Goal: Task Accomplishment & Management: Manage account settings

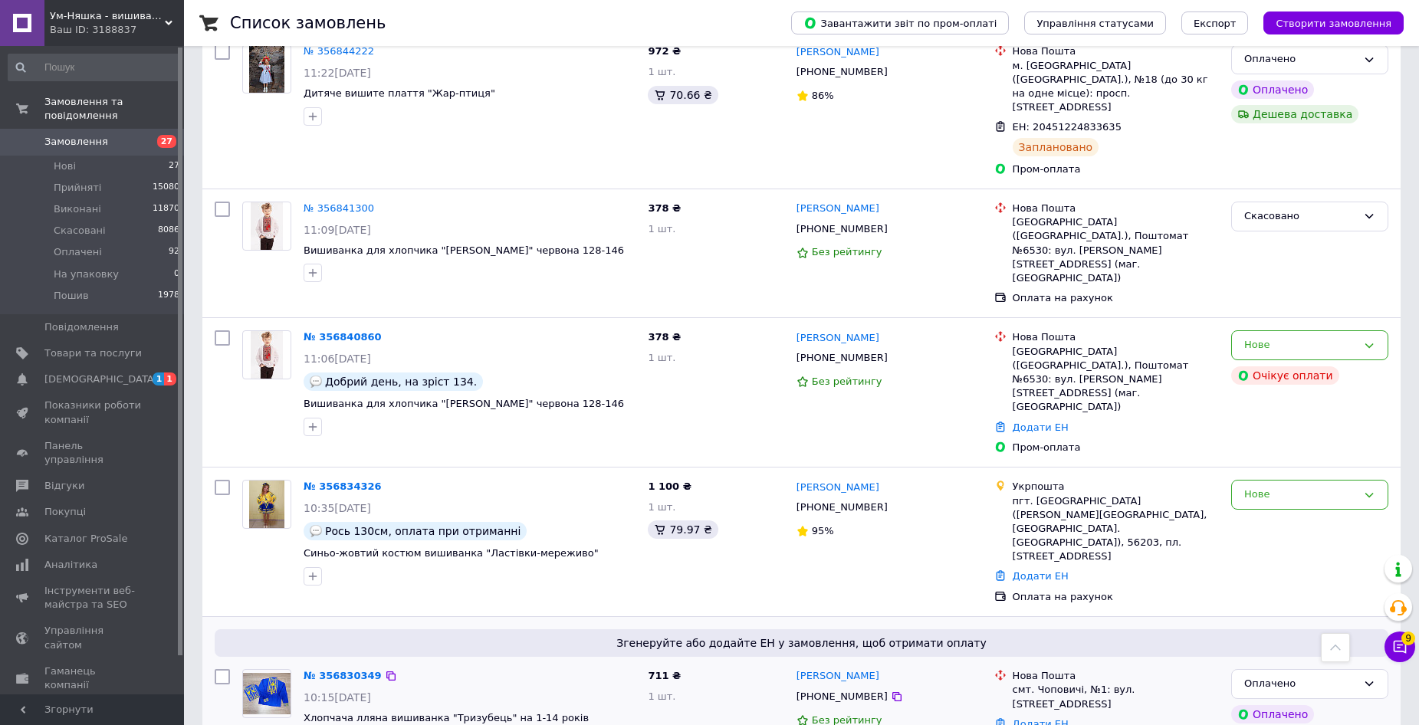
scroll to position [2223, 0]
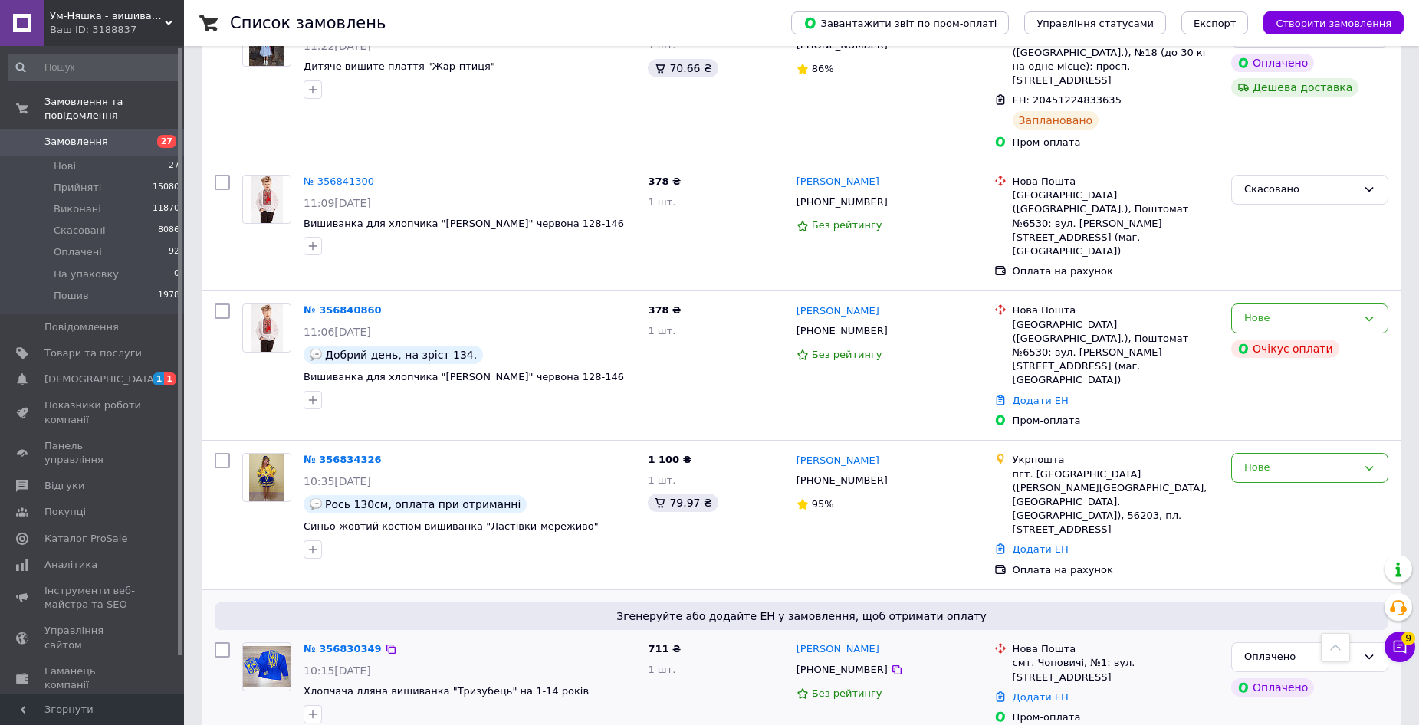
click at [273, 646] on img at bounding box center [267, 667] width 48 height 42
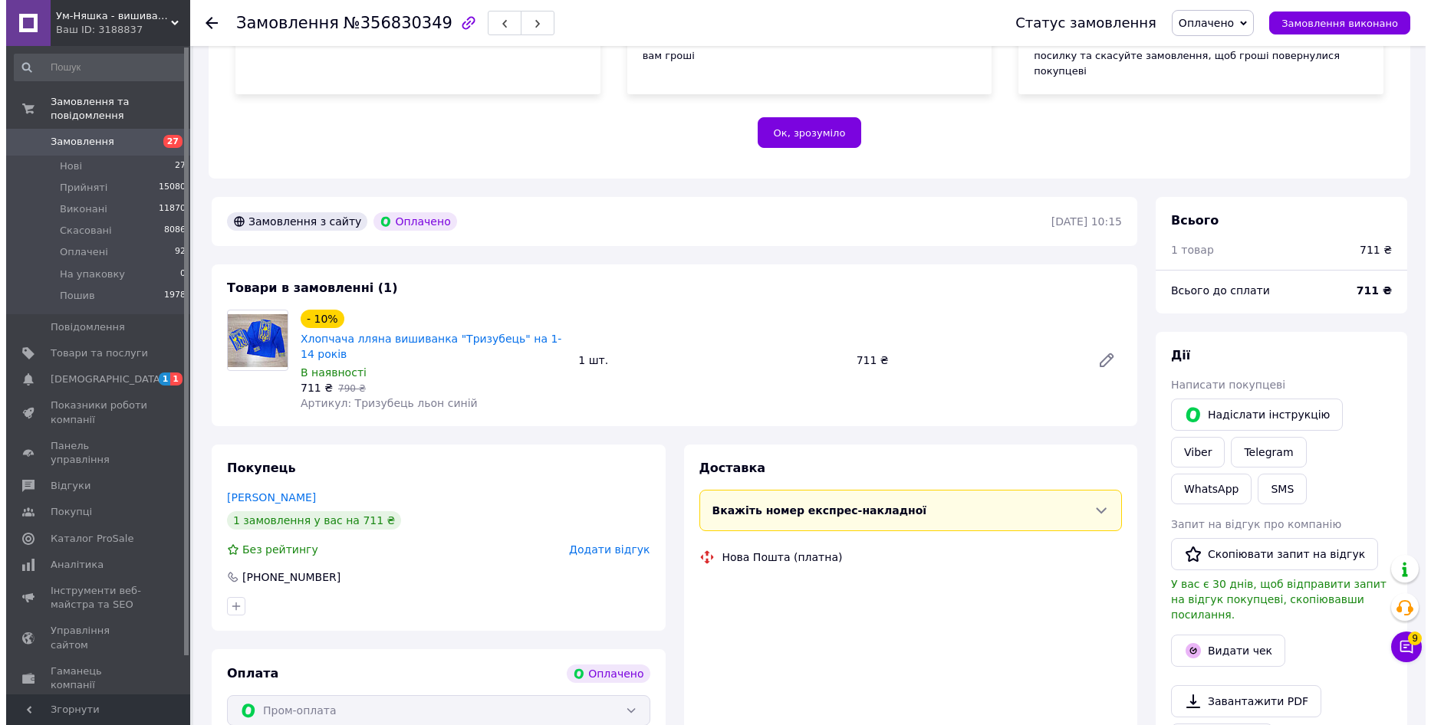
scroll to position [383, 0]
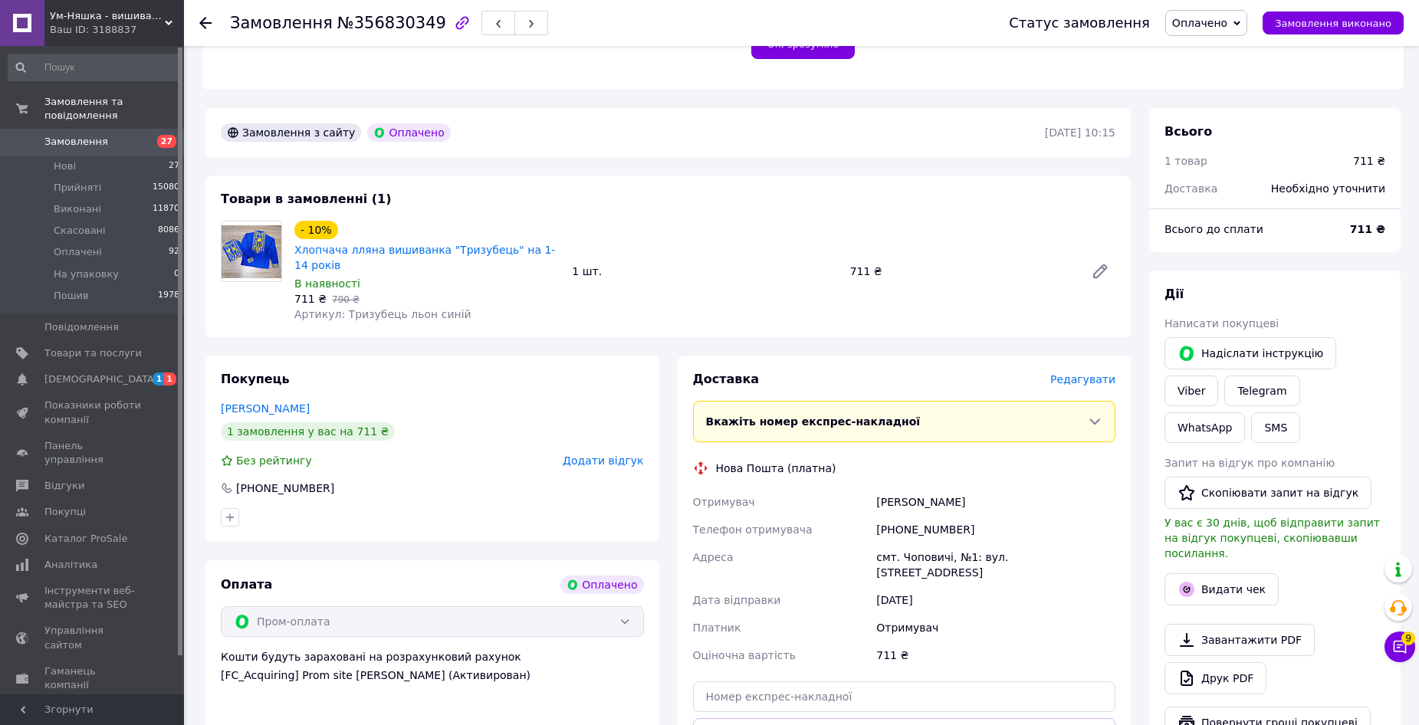
click at [1084, 373] on span "Редагувати" at bounding box center [1082, 379] width 65 height 12
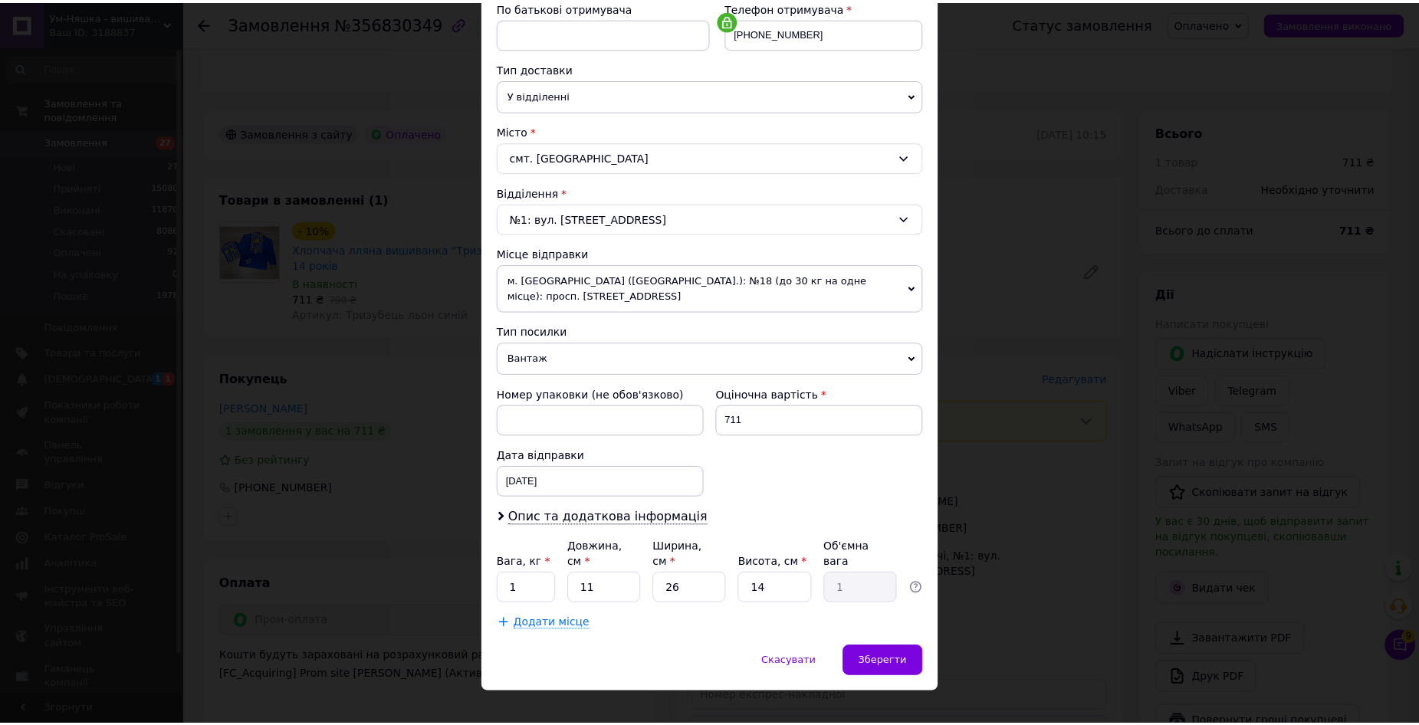
scroll to position [307, 0]
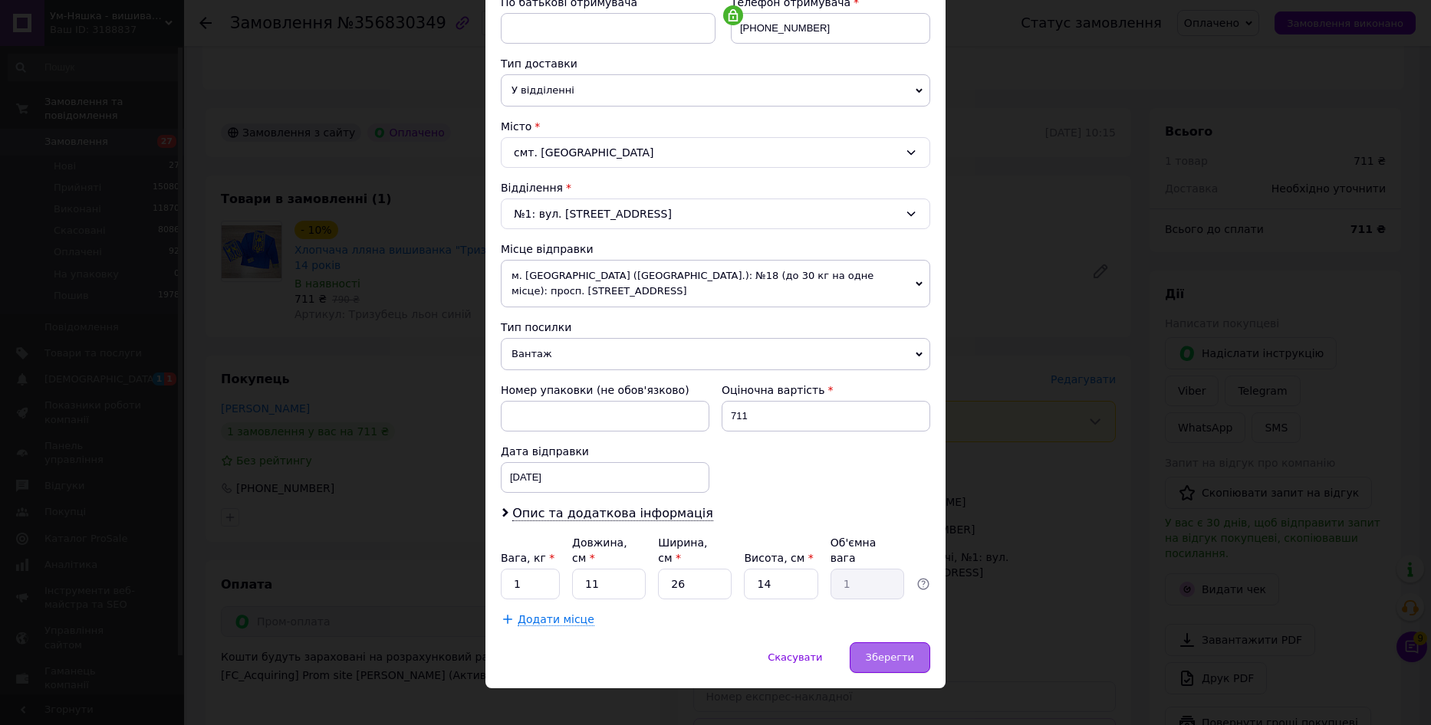
click at [889, 652] on span "Зберегти" at bounding box center [890, 657] width 48 height 11
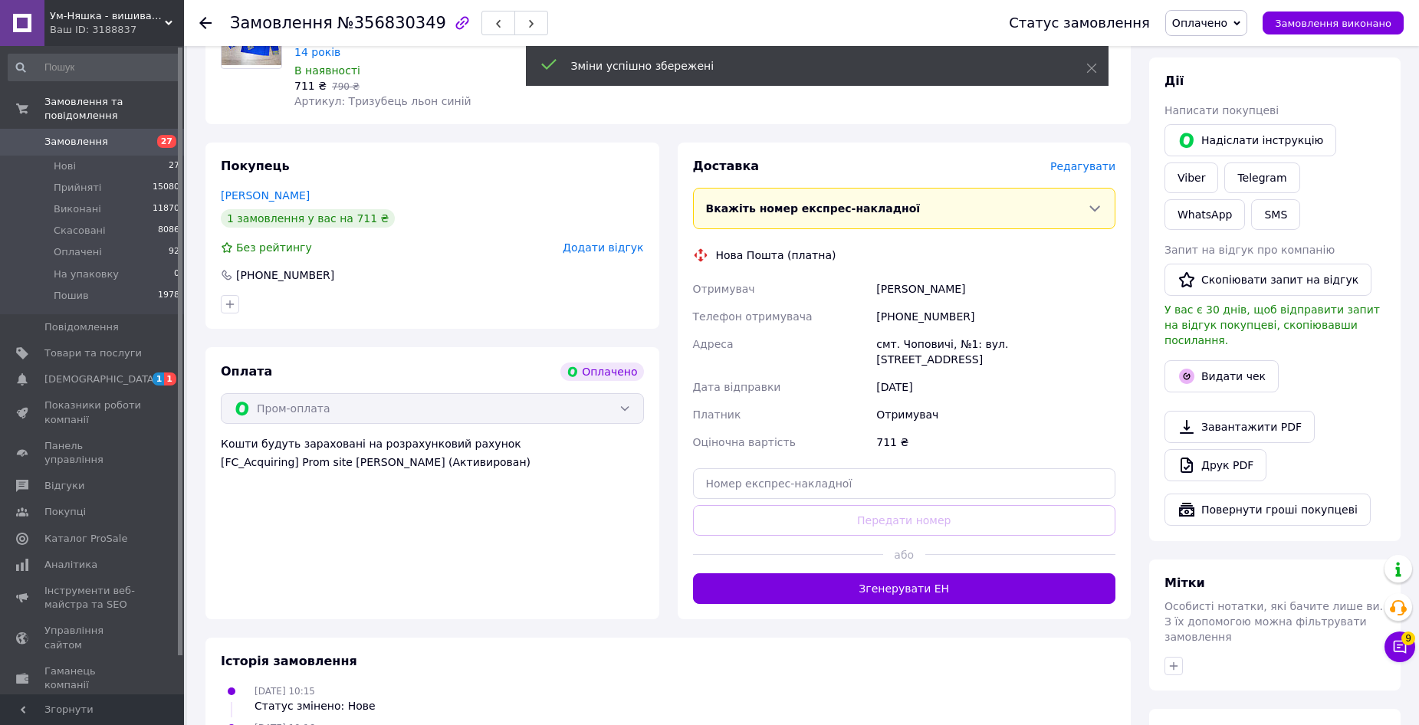
scroll to position [613, 0]
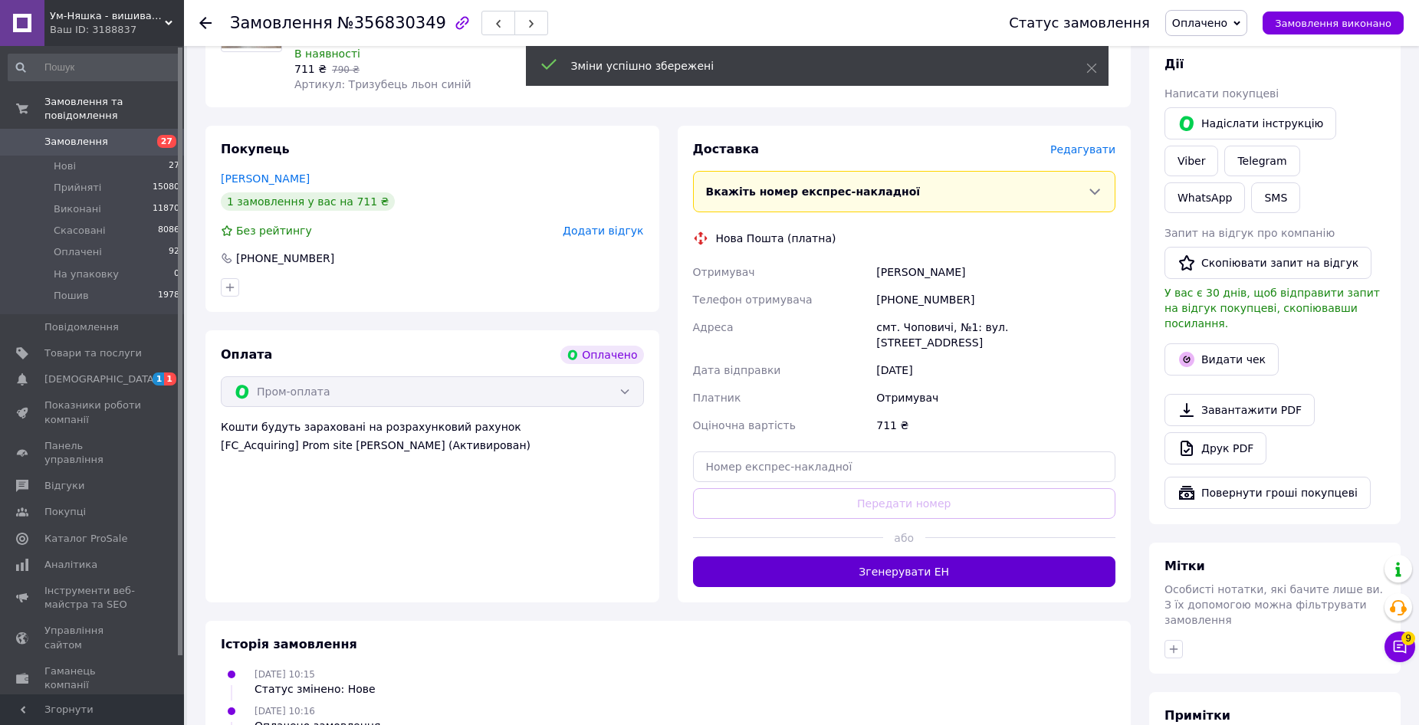
click at [810, 557] on button "Згенерувати ЕН" at bounding box center [904, 572] width 423 height 31
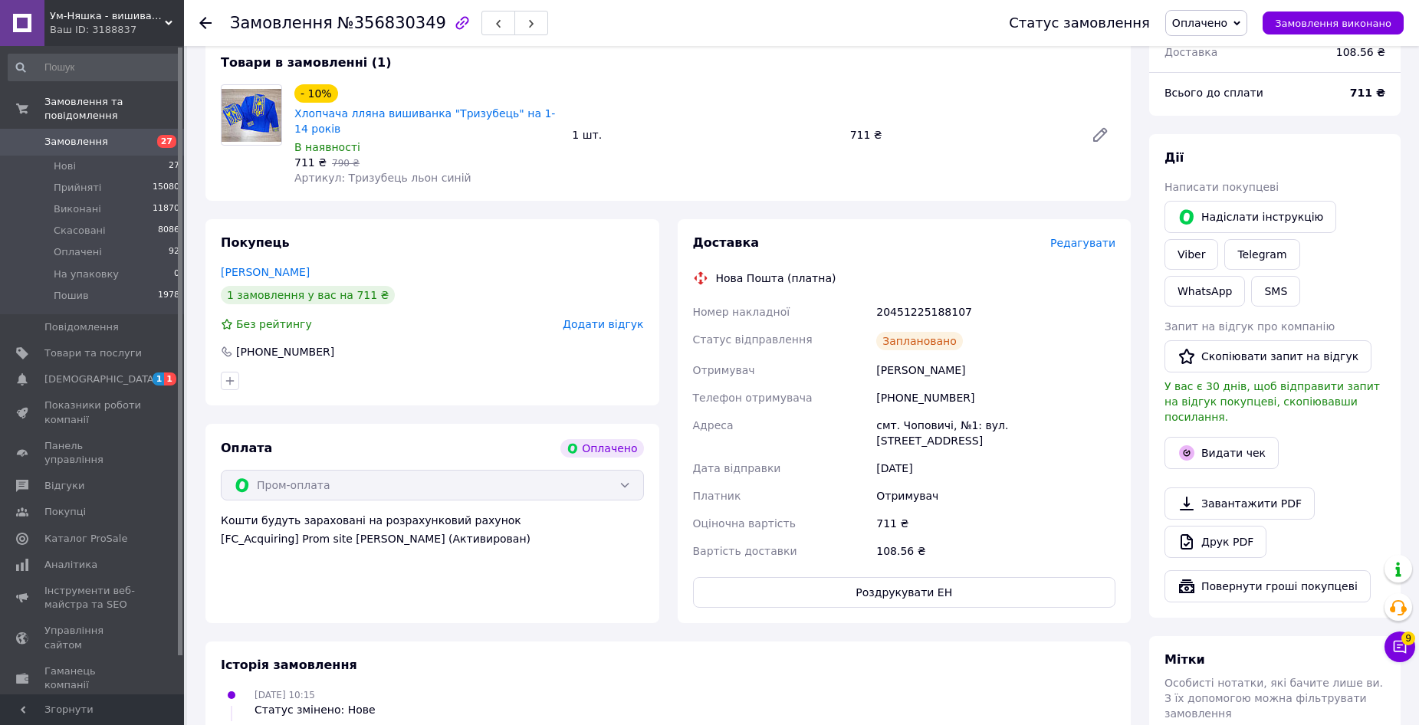
scroll to position [307, 0]
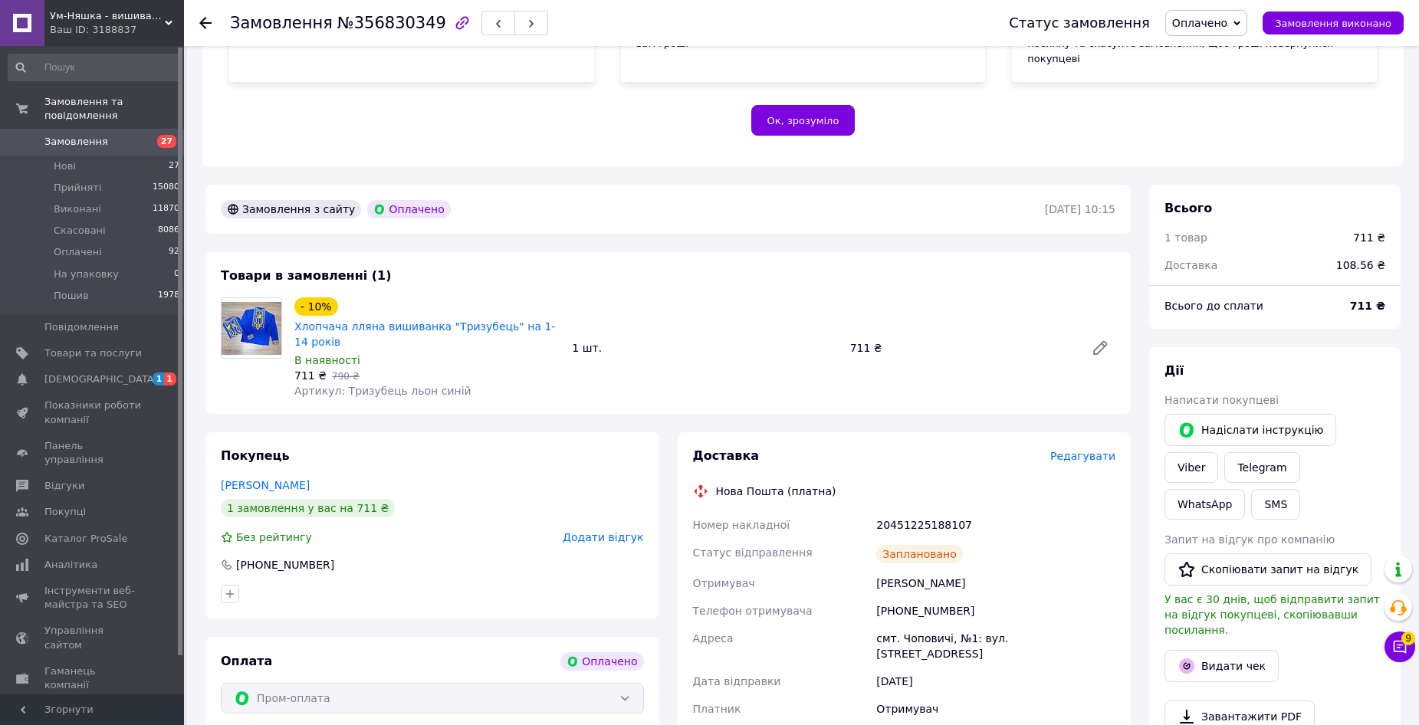
click at [205, 24] on use at bounding box center [205, 23] width 12 height 12
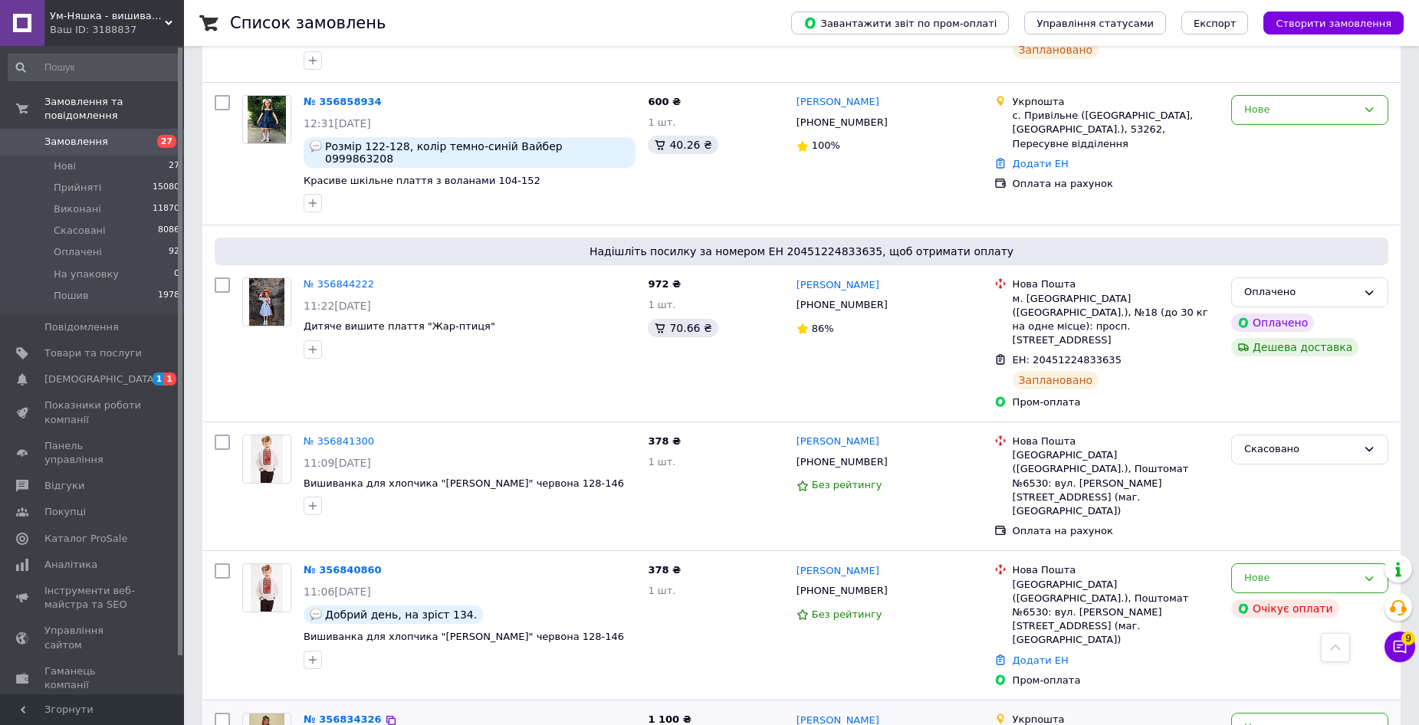
scroll to position [1962, 0]
click at [263, 566] on img at bounding box center [267, 590] width 32 height 48
click at [276, 566] on img at bounding box center [267, 590] width 32 height 48
click at [268, 566] on img at bounding box center [267, 590] width 32 height 48
click at [267, 566] on img at bounding box center [267, 590] width 32 height 48
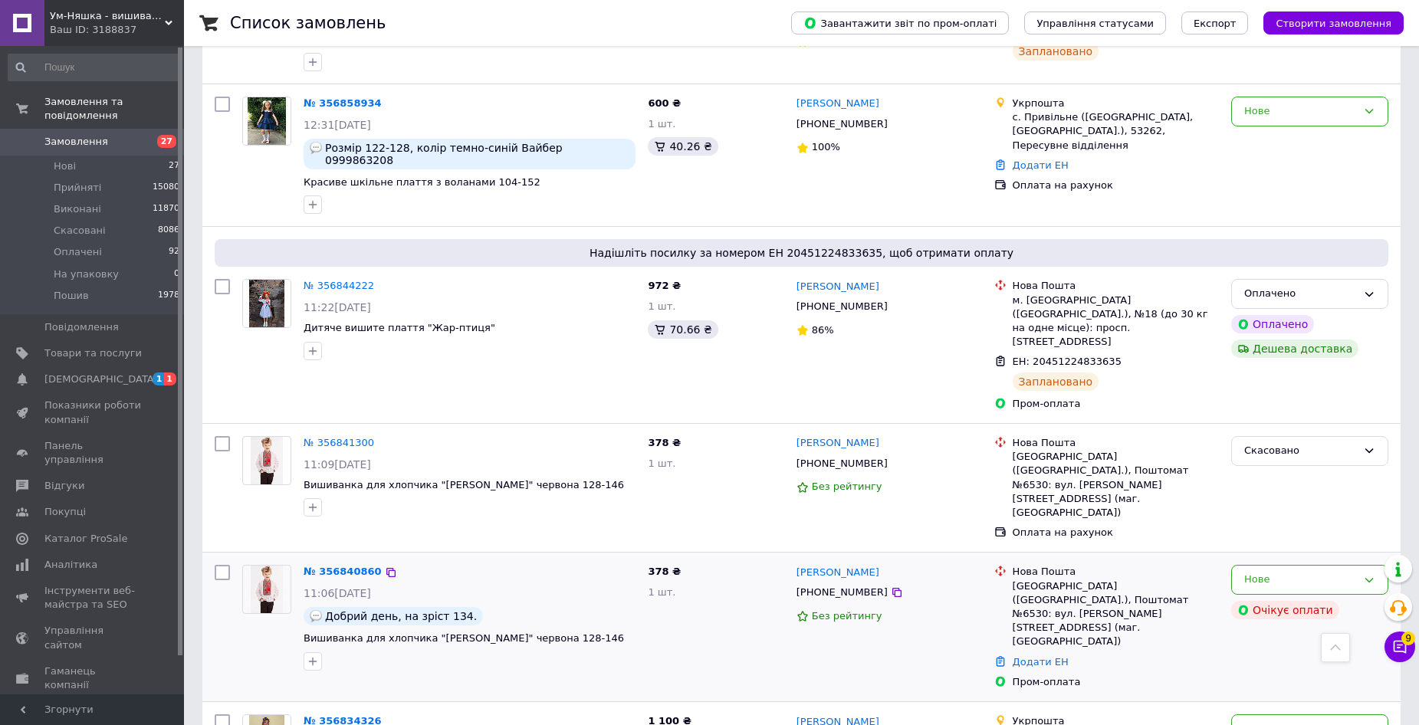
click at [262, 566] on img at bounding box center [267, 590] width 32 height 48
click at [285, 565] on picture at bounding box center [266, 589] width 49 height 49
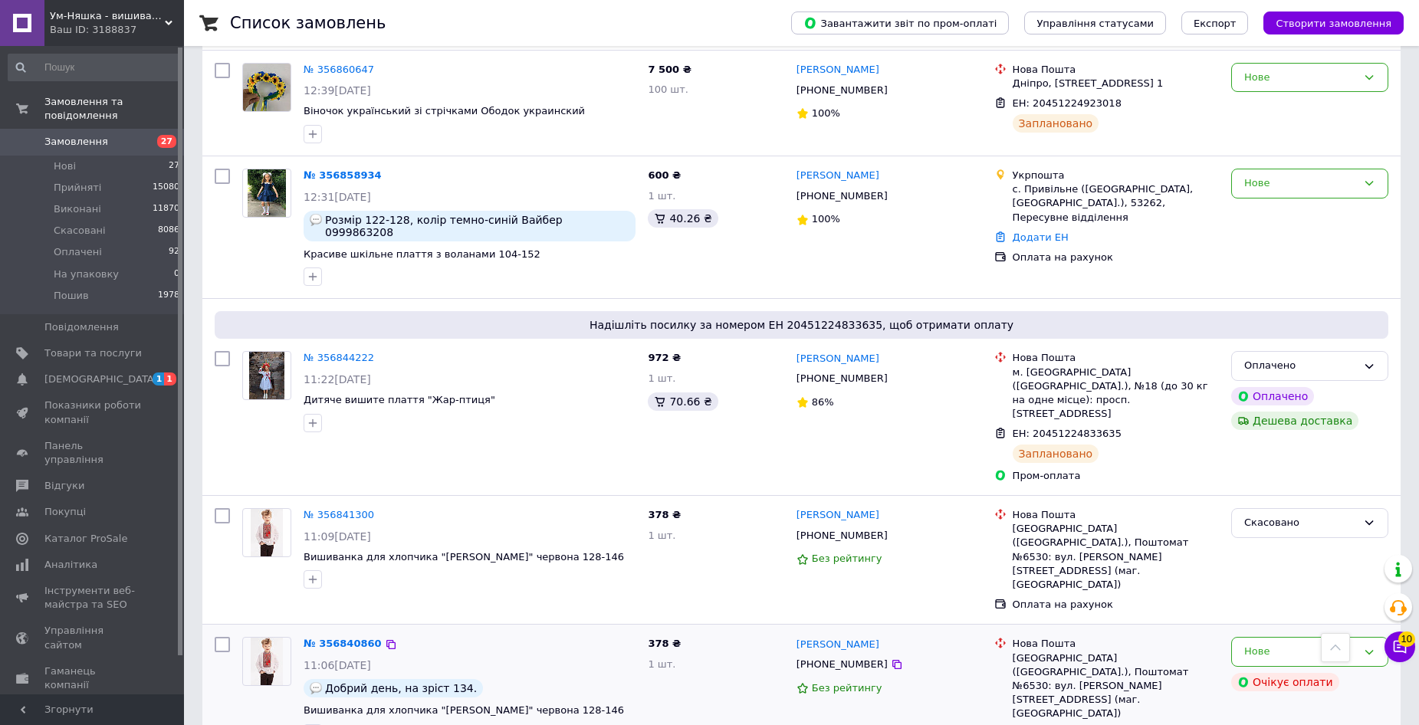
scroll to position [1917, 0]
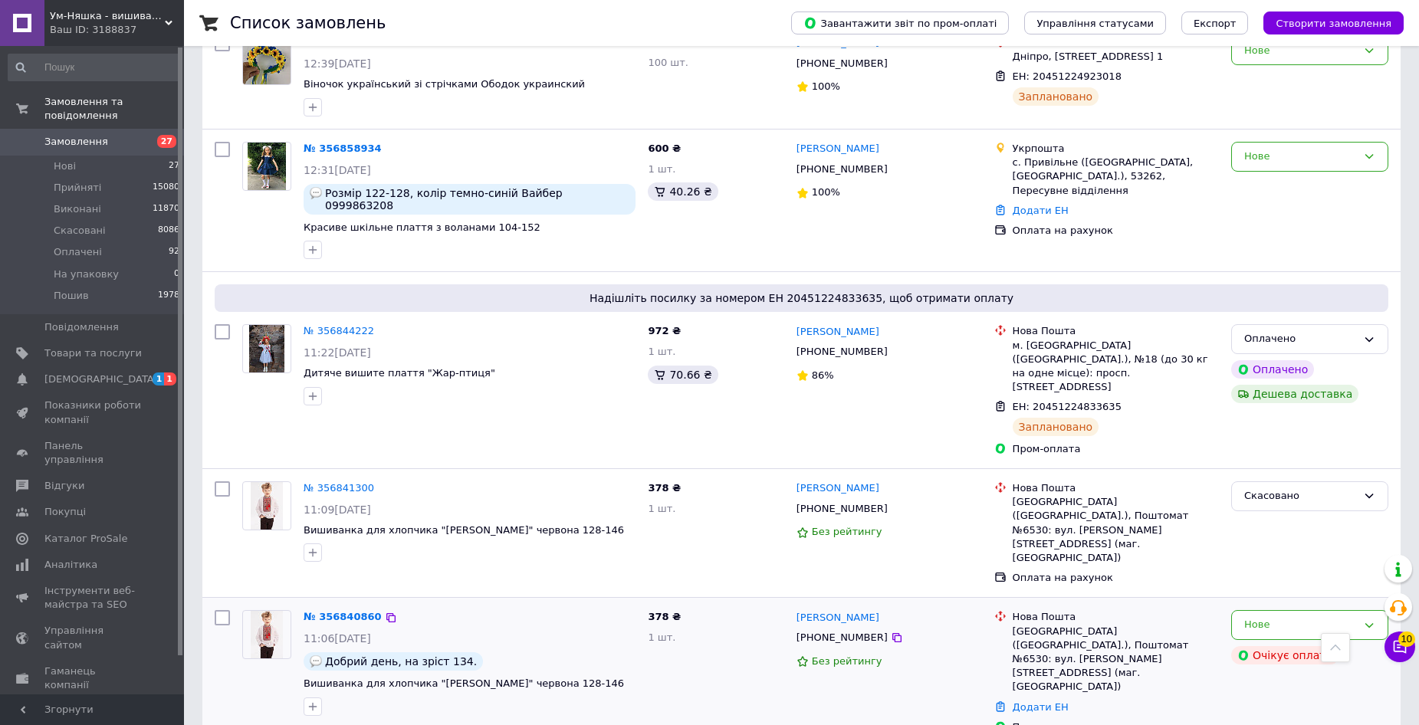
click at [271, 611] on img at bounding box center [267, 635] width 32 height 48
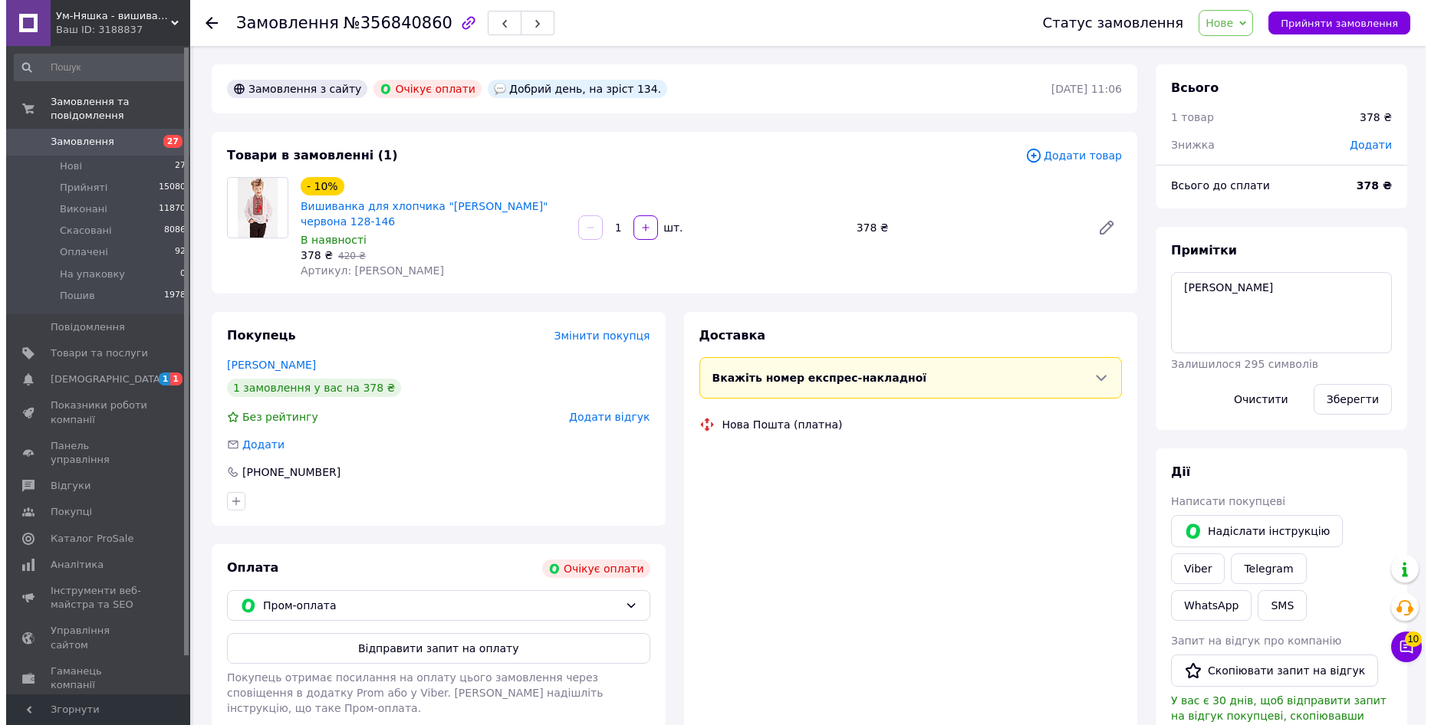
scroll to position [77, 0]
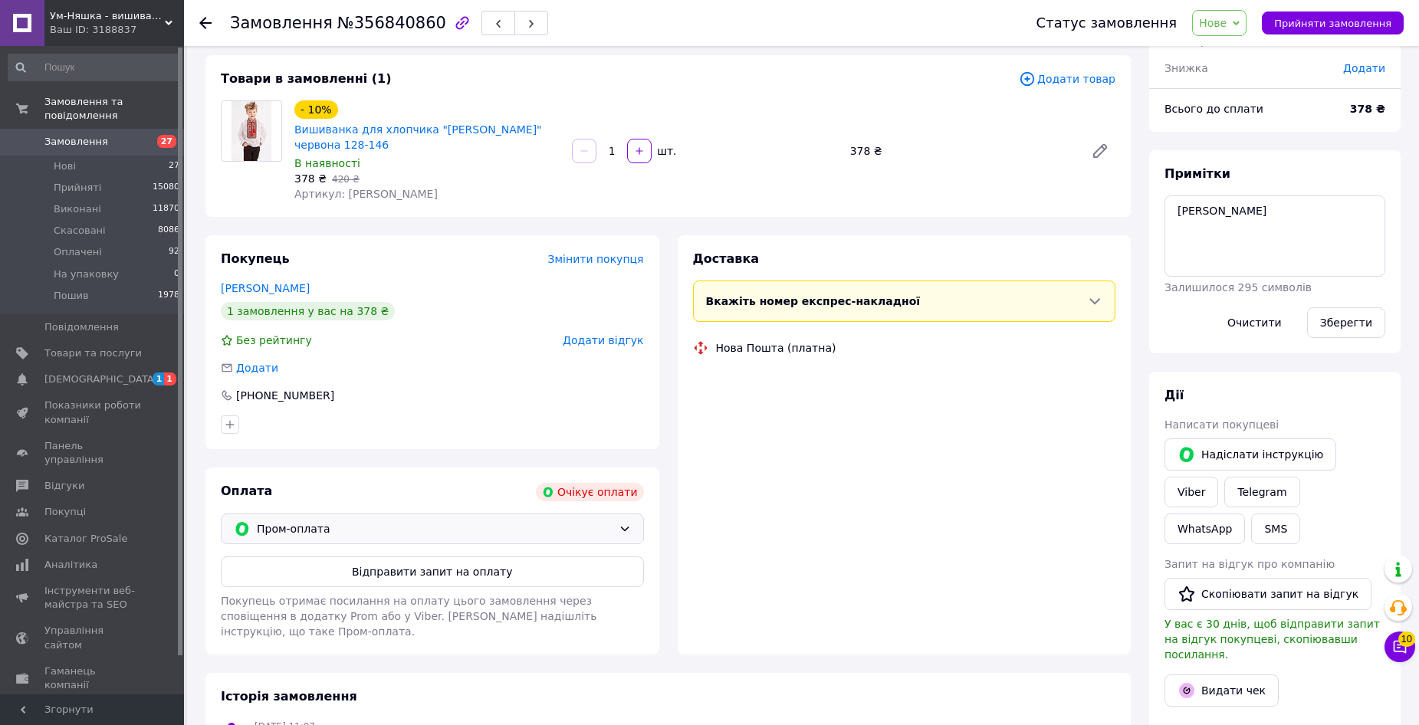
click at [614, 521] on div "Пром-оплата" at bounding box center [435, 529] width 362 height 17
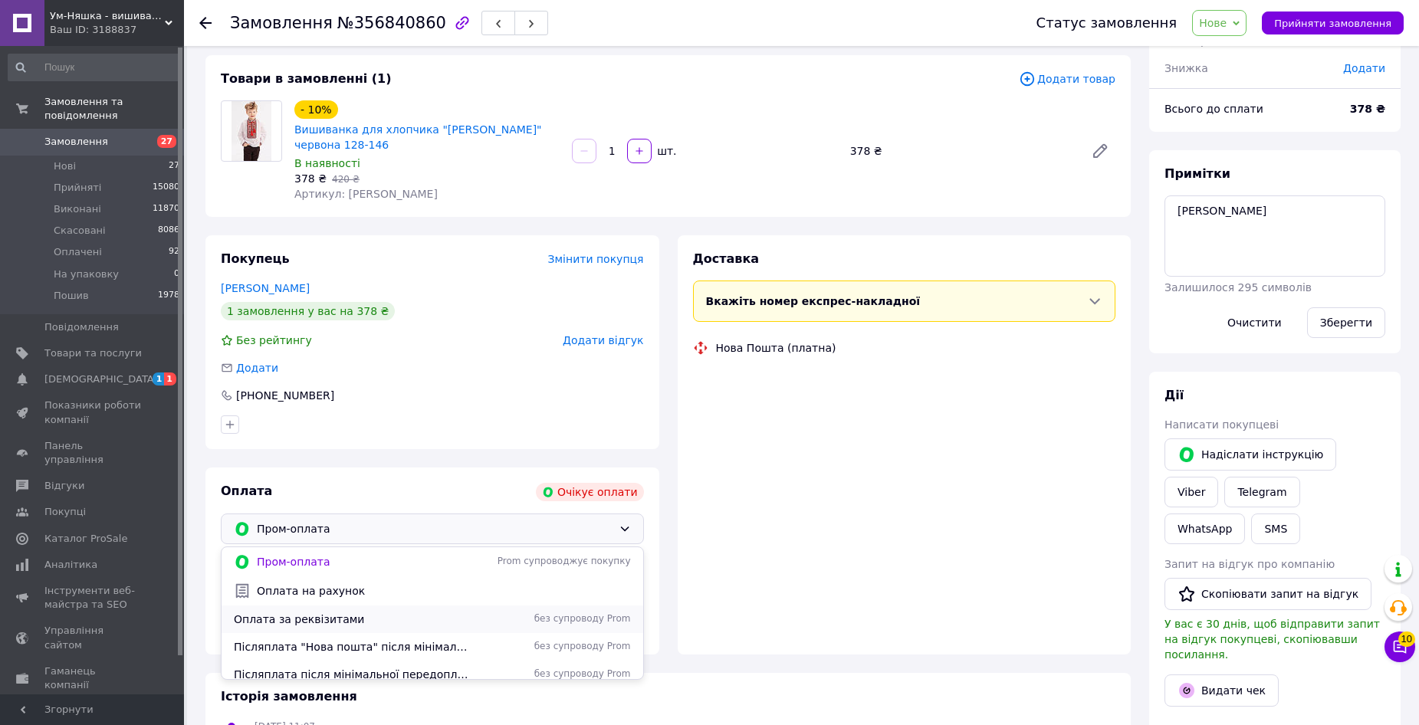
click at [330, 612] on span "Оплата за реквізитами" at bounding box center [351, 619] width 235 height 15
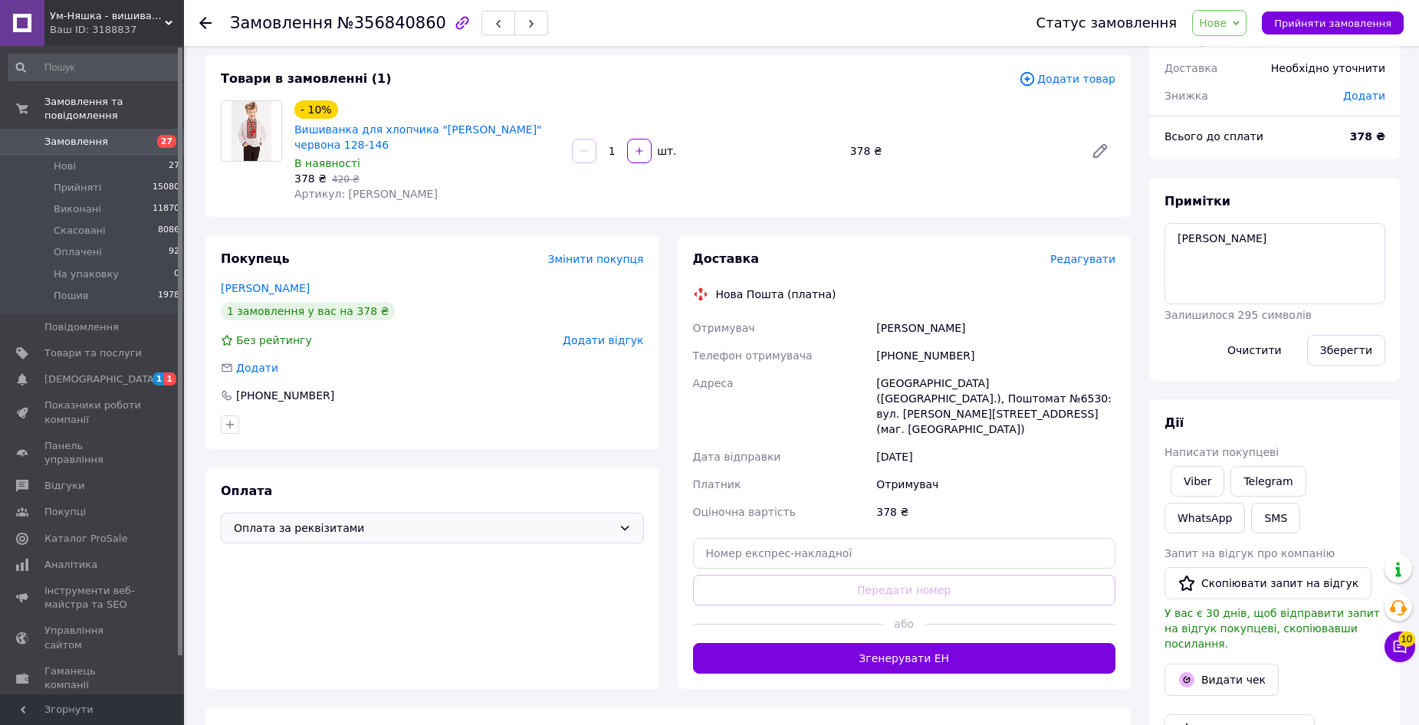
click at [1100, 253] on span "Редагувати" at bounding box center [1082, 259] width 65 height 12
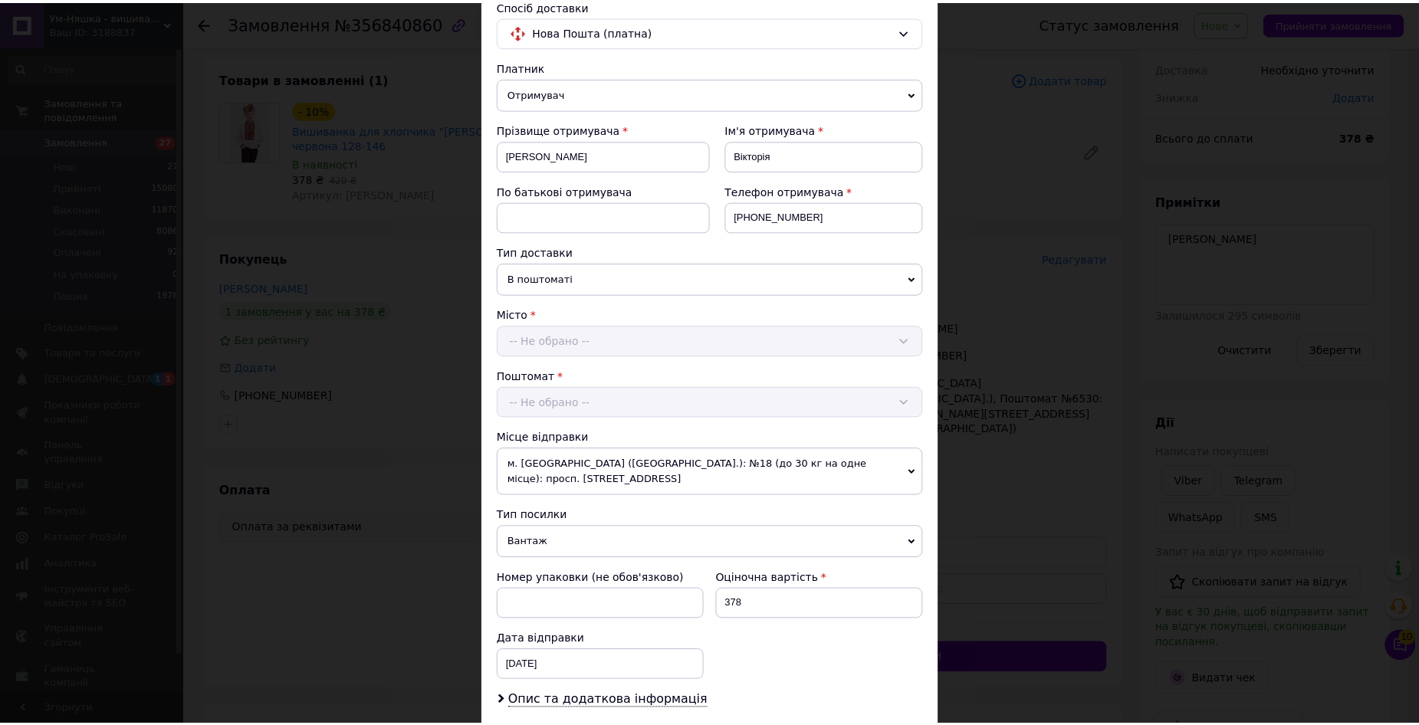
scroll to position [0, 0]
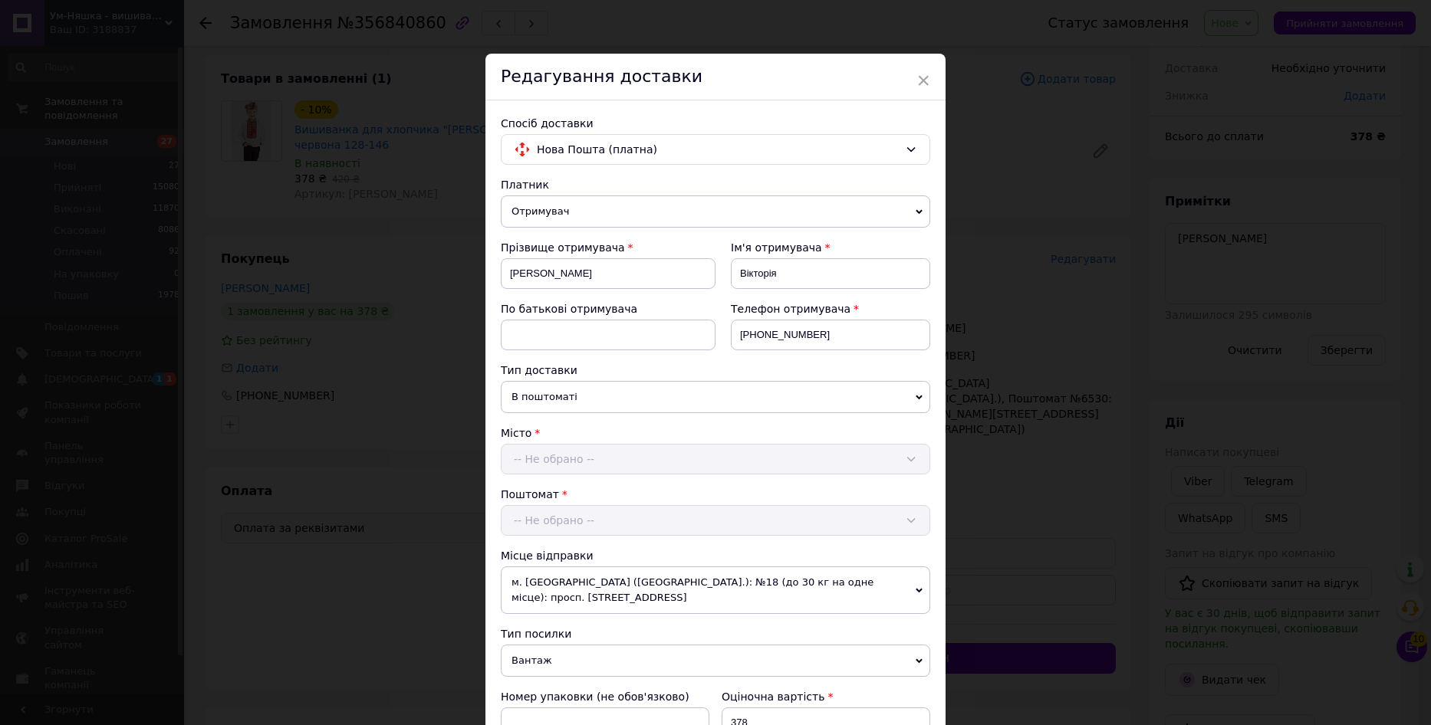
drag, startPoint x: 914, startPoint y: 77, endPoint x: 908, endPoint y: 97, distance: 20.9
click at [916, 80] on span "×" at bounding box center [923, 80] width 14 height 26
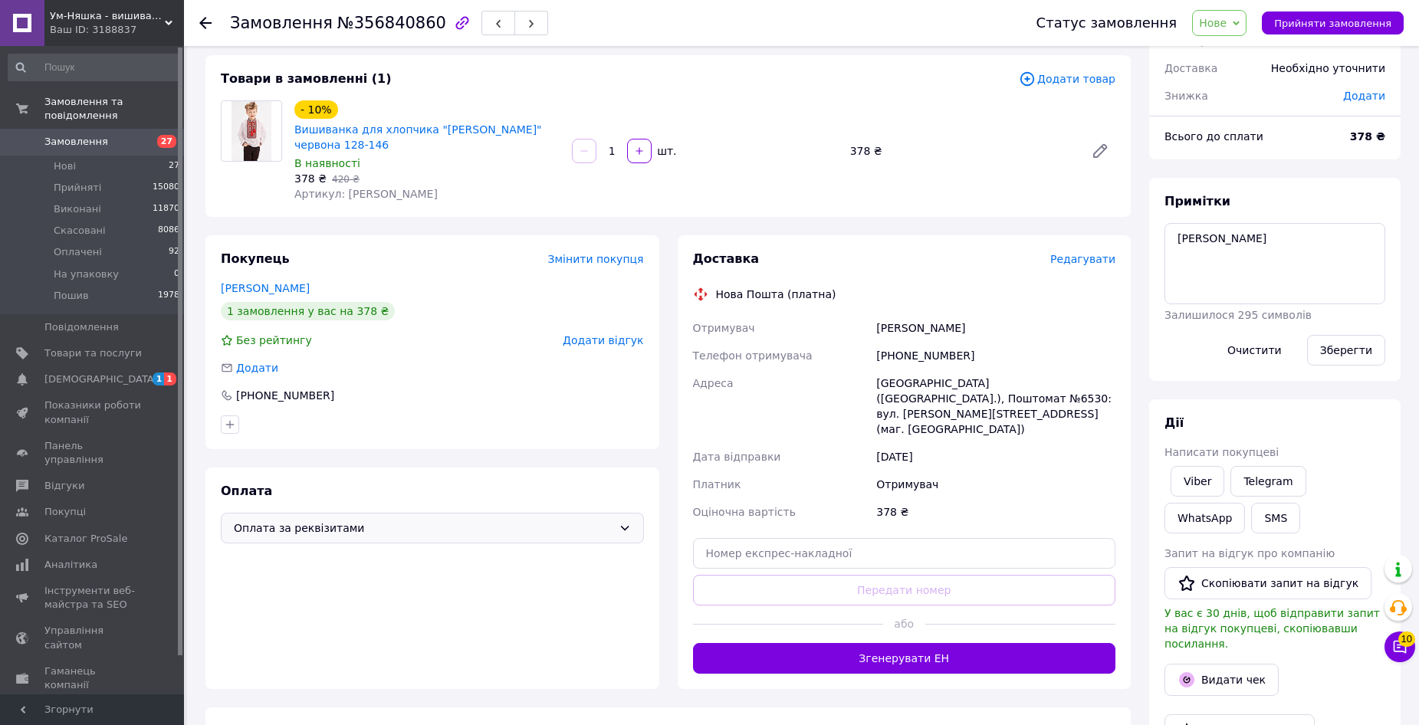
click at [1089, 253] on span "Редагувати" at bounding box center [1082, 259] width 65 height 12
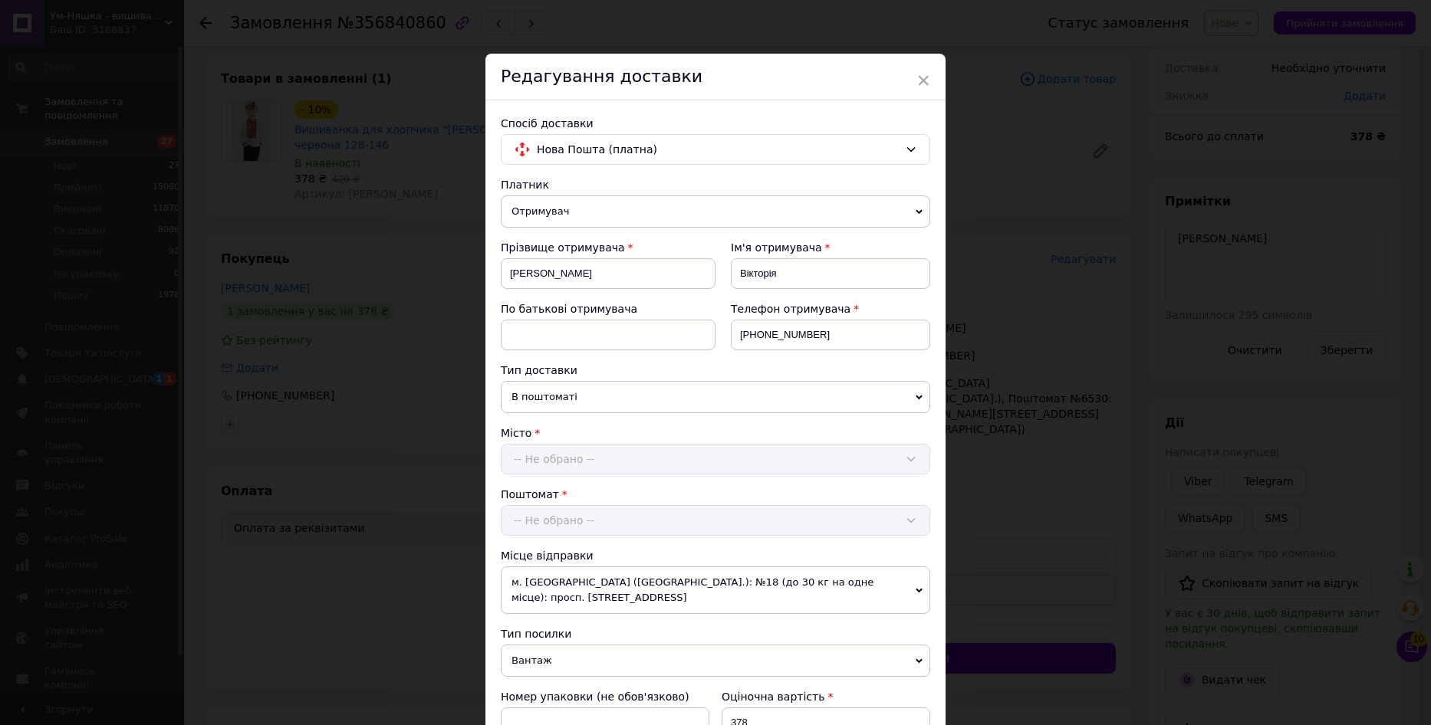
click at [598, 462] on div "Місто -- Не обрано --" at bounding box center [715, 449] width 429 height 49
click at [583, 455] on div "Місто -- Не обрано --" at bounding box center [715, 449] width 429 height 49
click at [583, 456] on div "Місто -- Не обрано --" at bounding box center [715, 449] width 429 height 49
click at [918, 78] on span "×" at bounding box center [923, 80] width 14 height 26
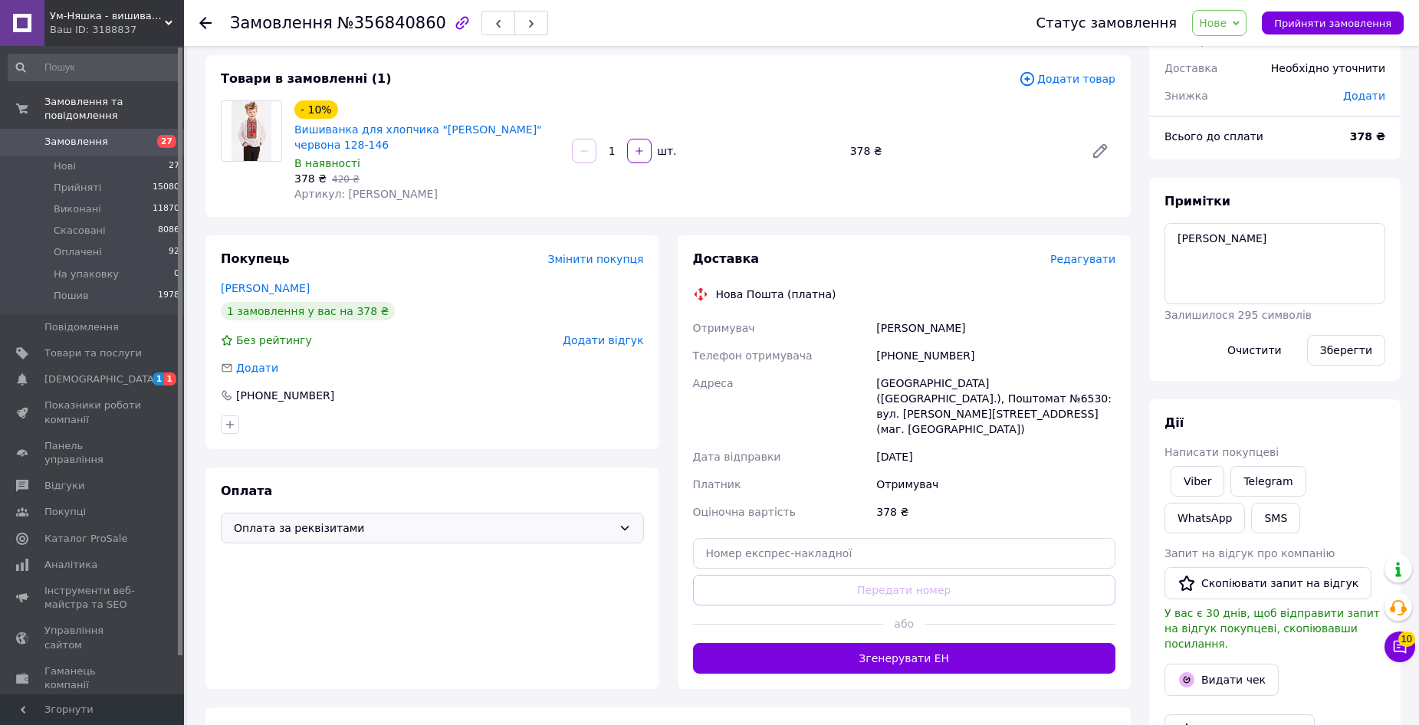
click at [205, 21] on icon at bounding box center [205, 23] width 12 height 12
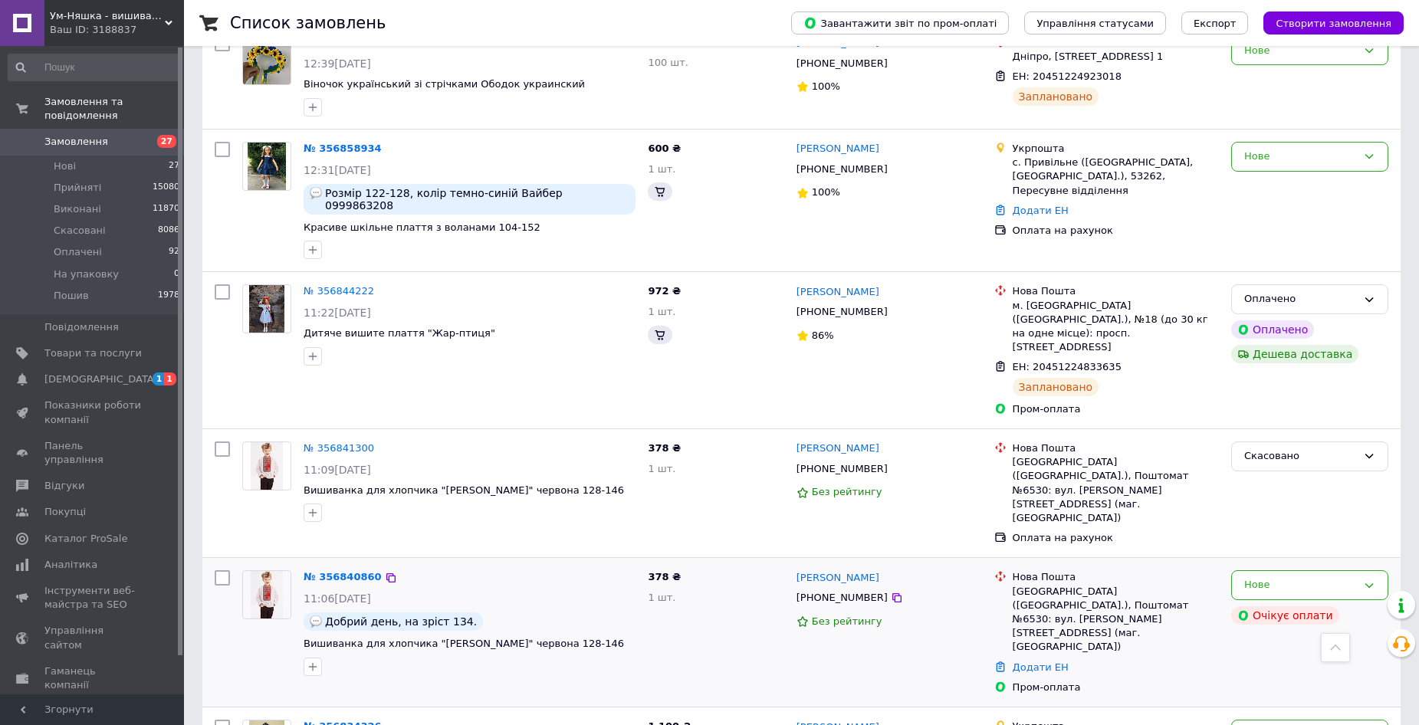
scroll to position [1917, 0]
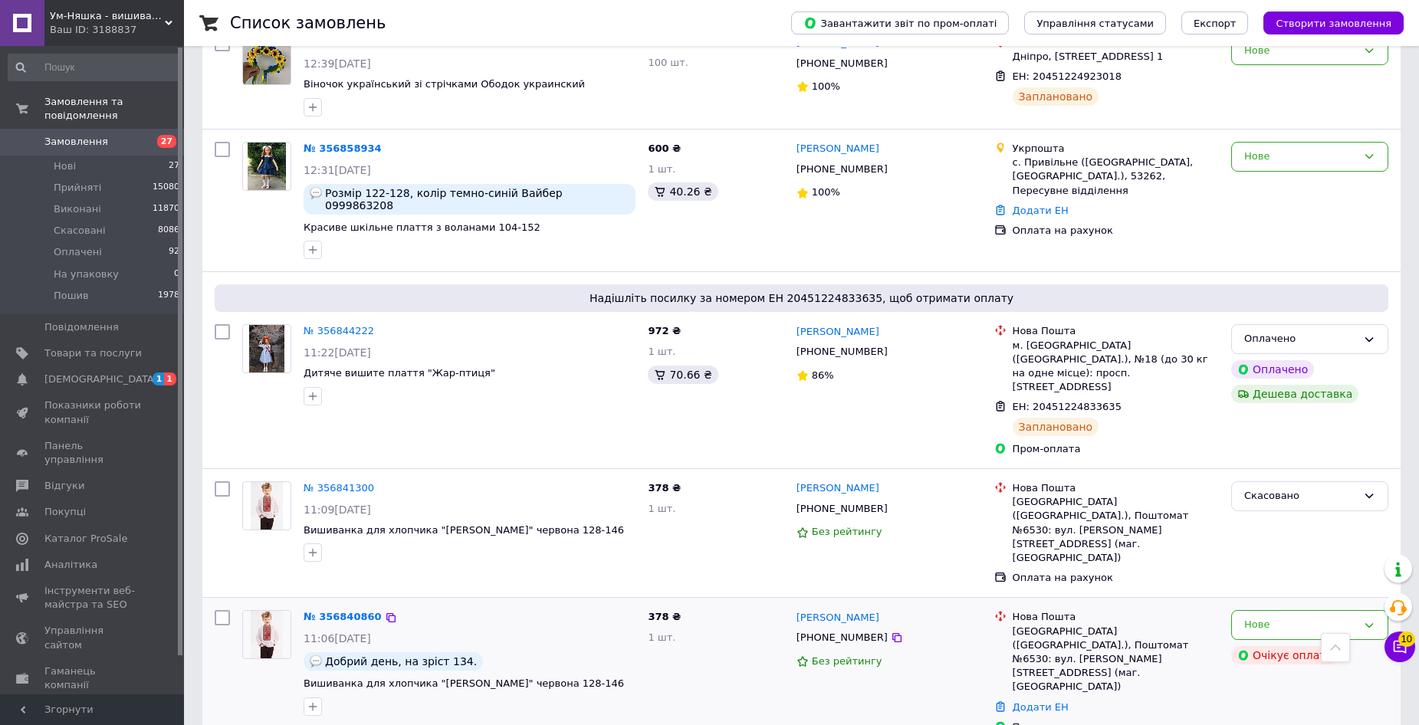
click at [262, 611] on img at bounding box center [267, 635] width 32 height 48
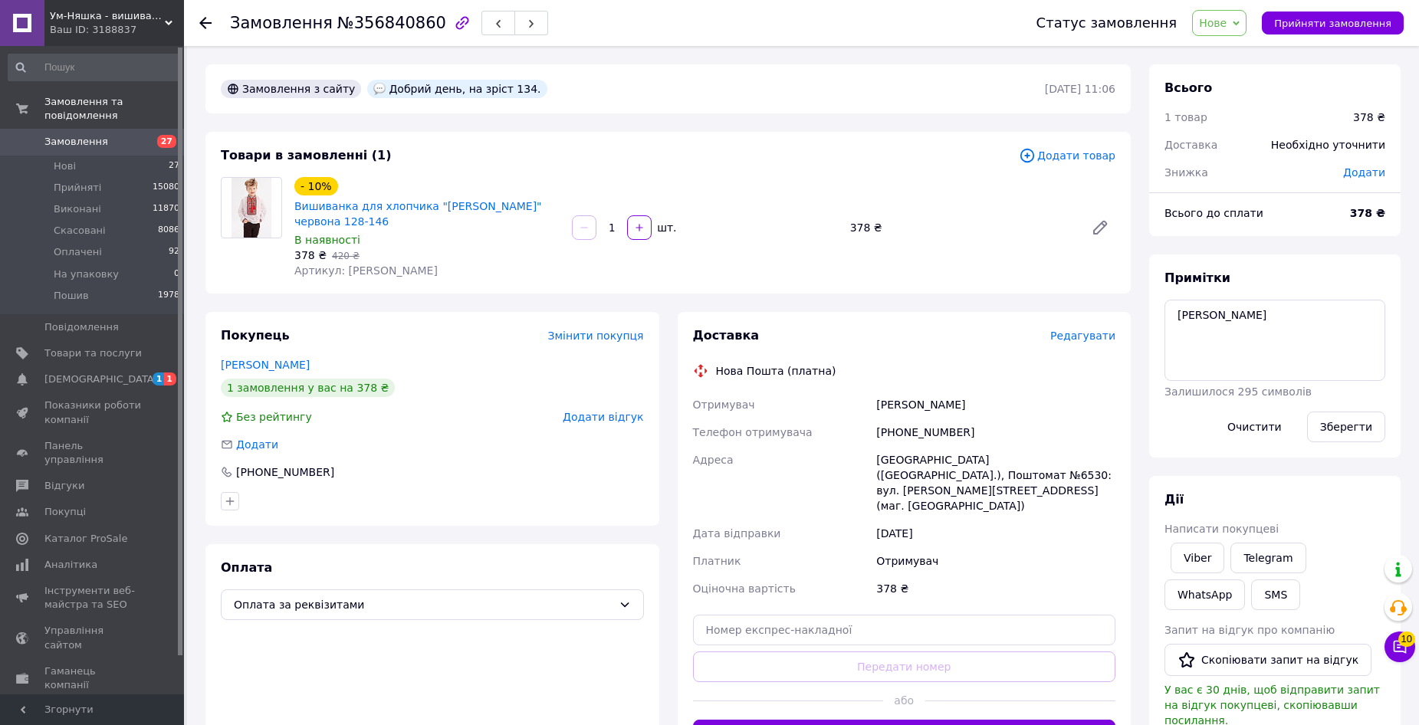
click at [1101, 330] on span "Редагувати" at bounding box center [1082, 336] width 65 height 12
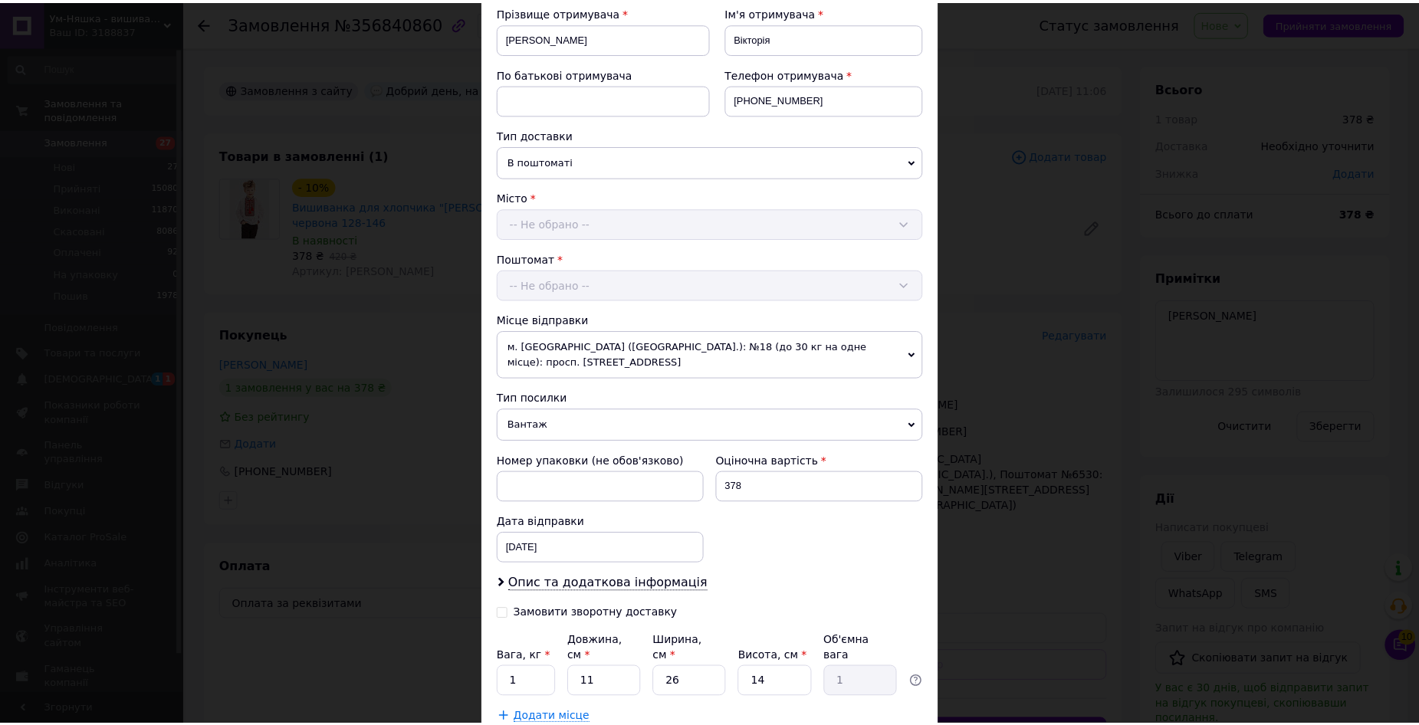
scroll to position [336, 0]
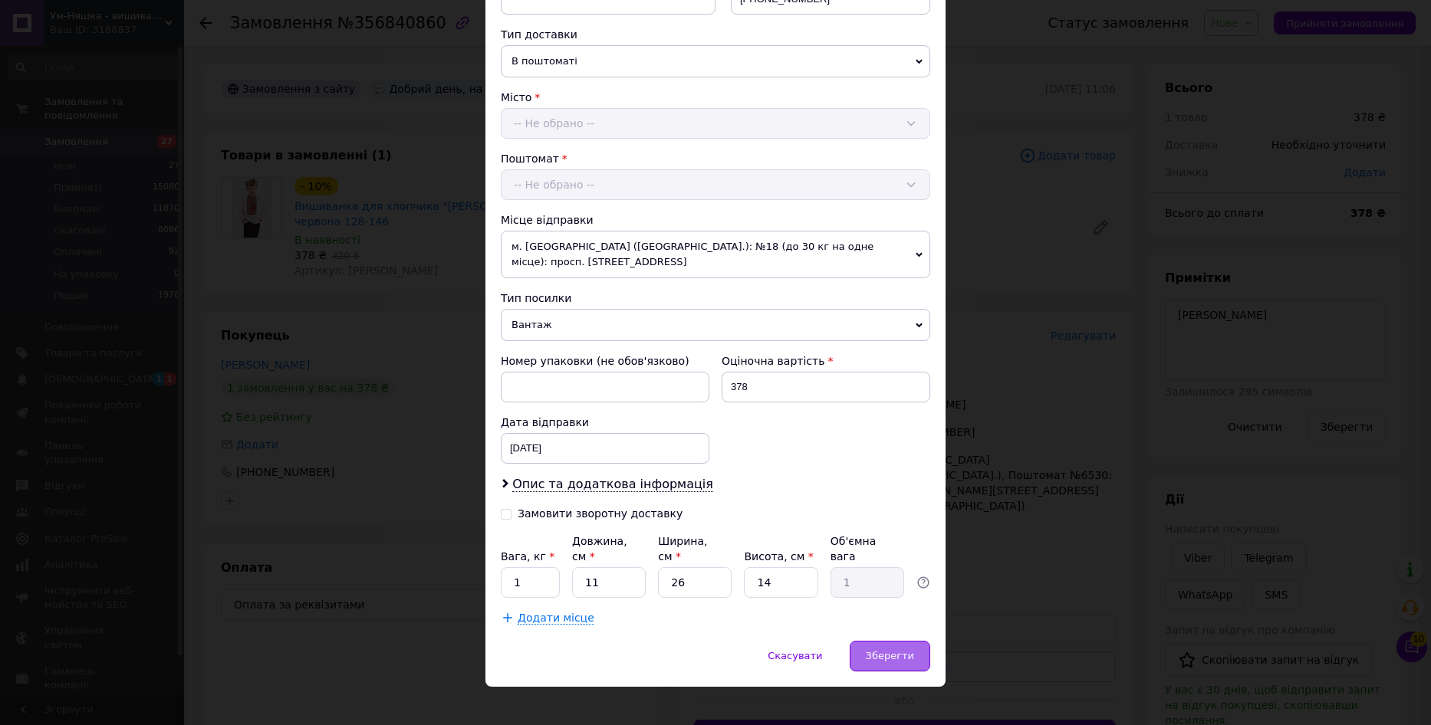
click at [906, 650] on span "Зберегти" at bounding box center [890, 655] width 48 height 11
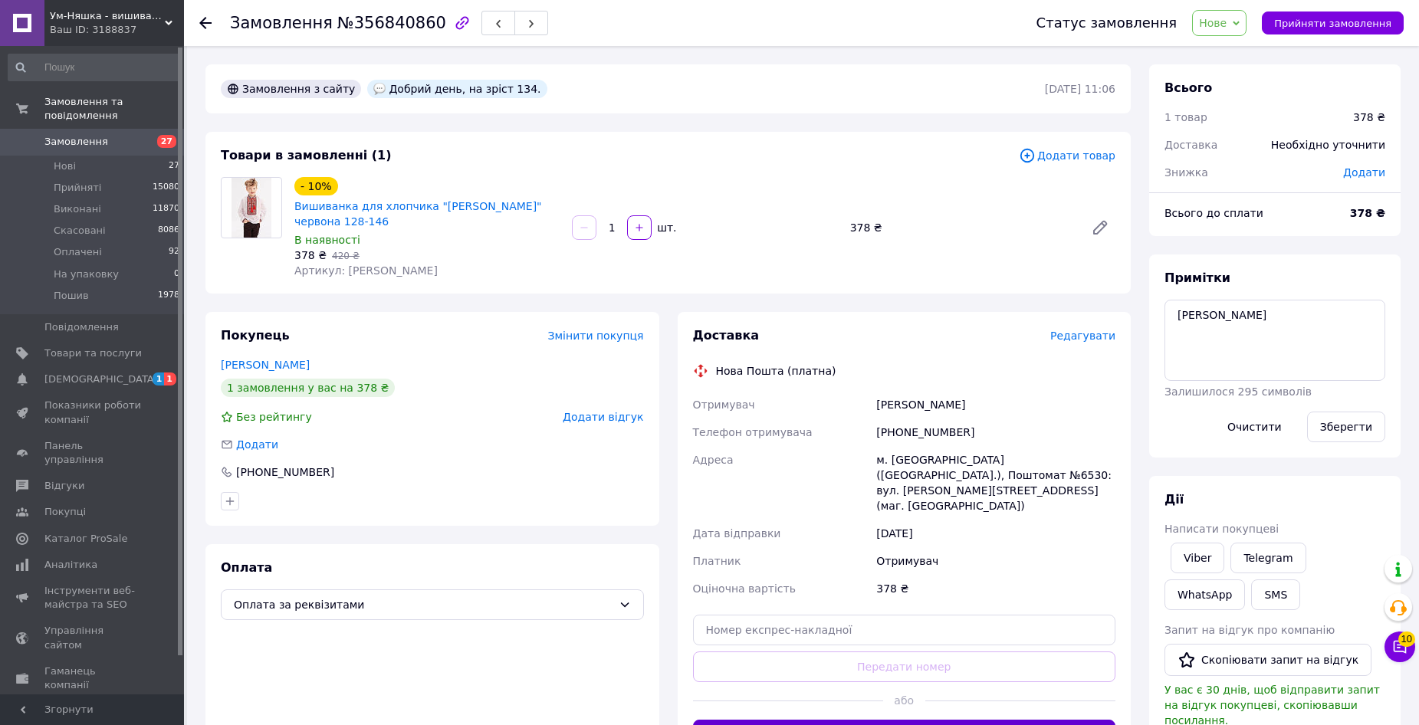
click at [828, 720] on button "Згенерувати ЕН" at bounding box center [904, 735] width 423 height 31
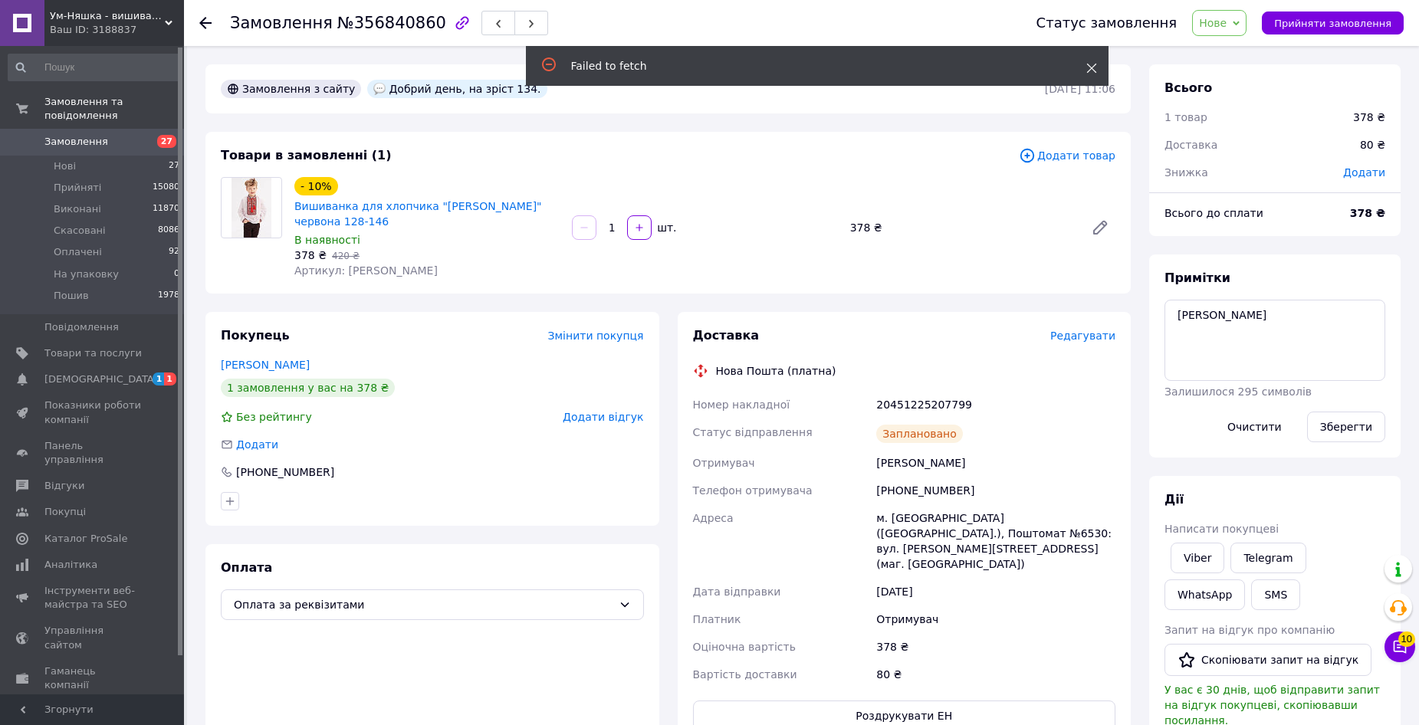
click at [1086, 66] on icon at bounding box center [1091, 68] width 11 height 11
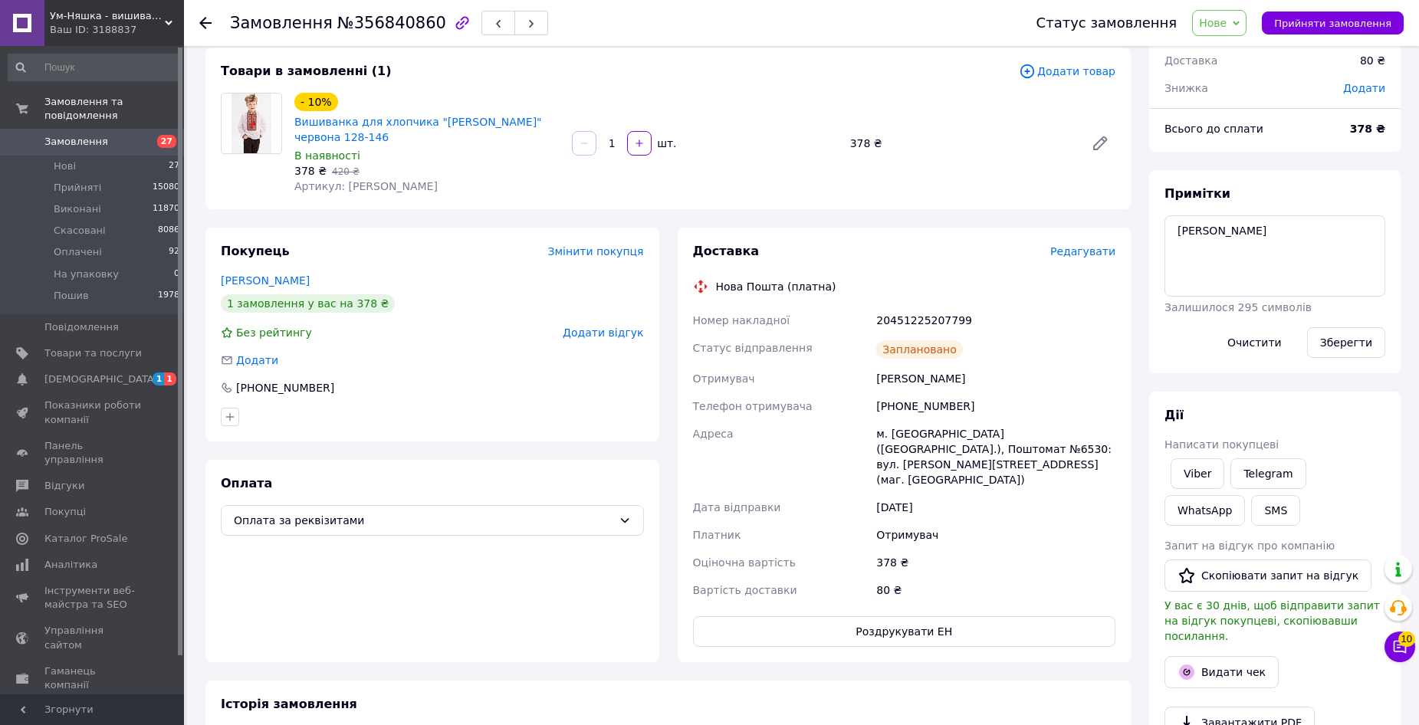
scroll to position [21, 0]
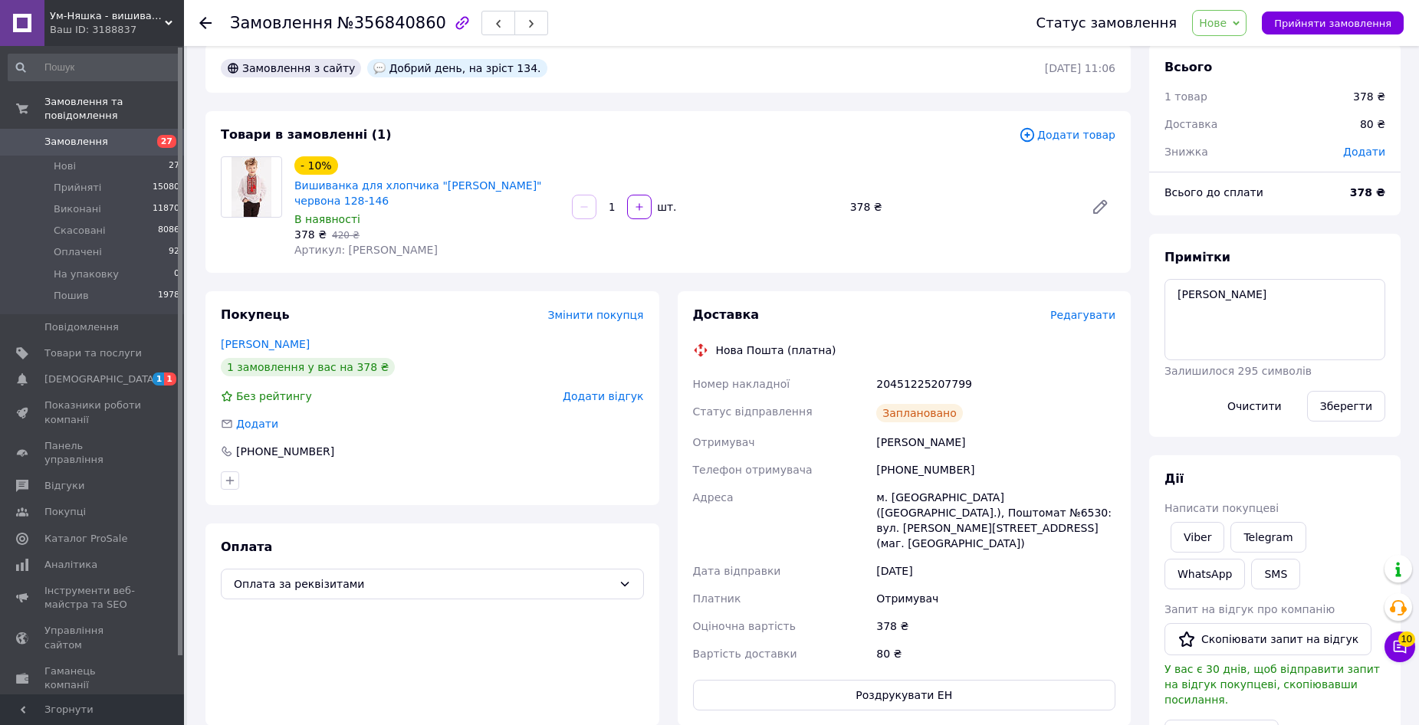
click at [207, 20] on icon at bounding box center [205, 23] width 12 height 12
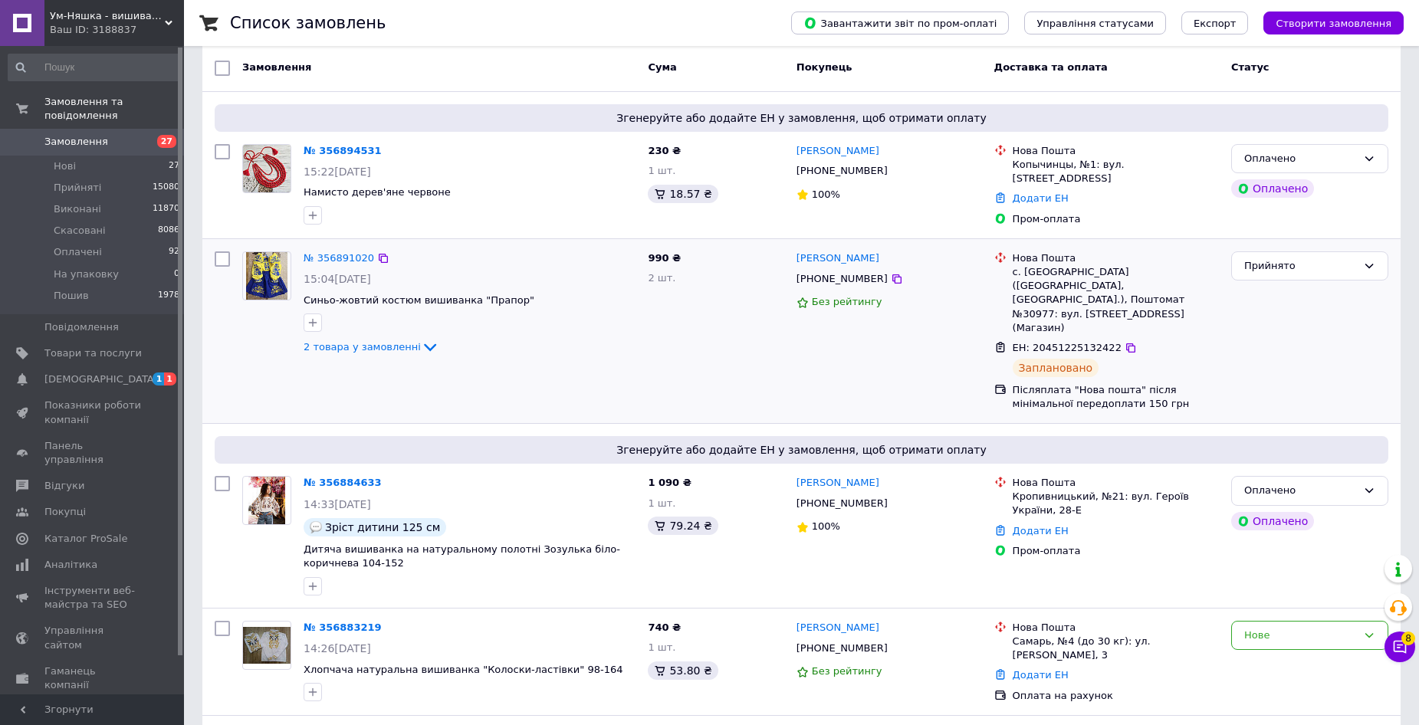
scroll to position [77, 0]
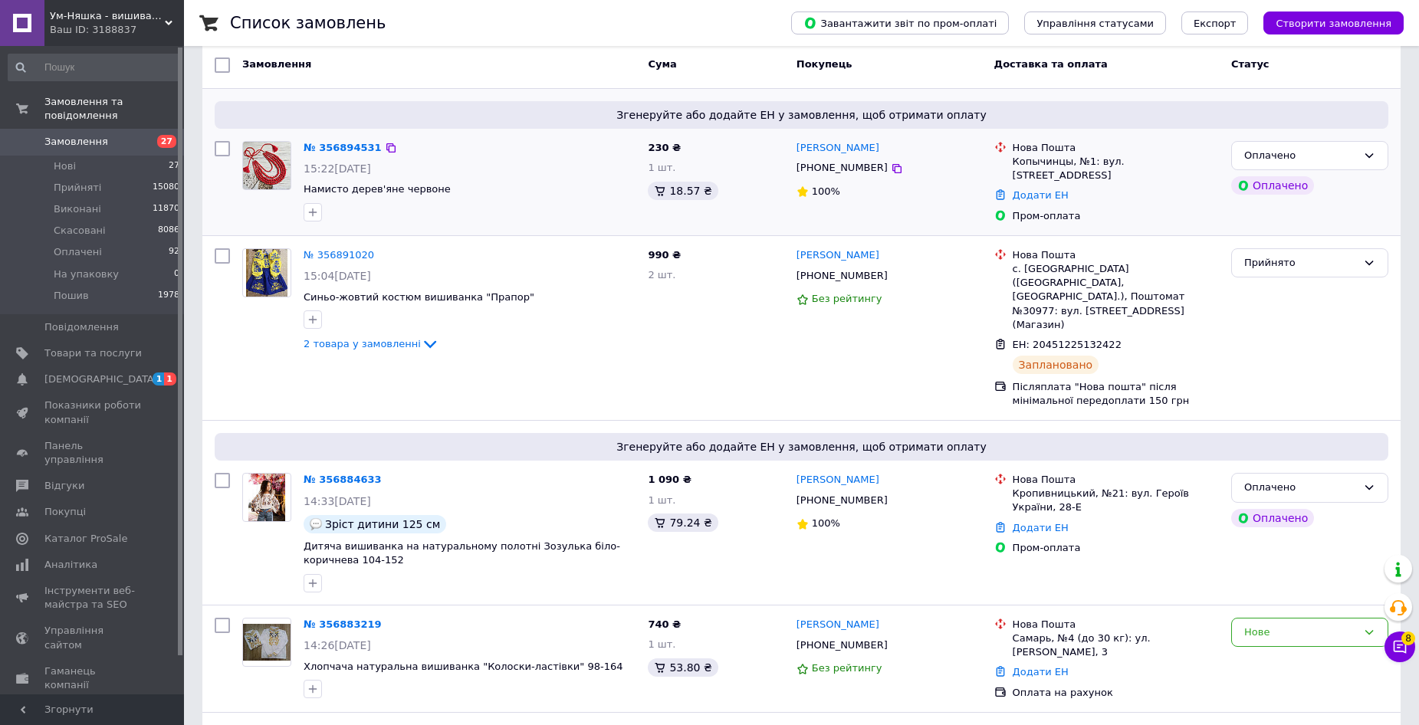
click at [267, 162] on img at bounding box center [267, 166] width 48 height 48
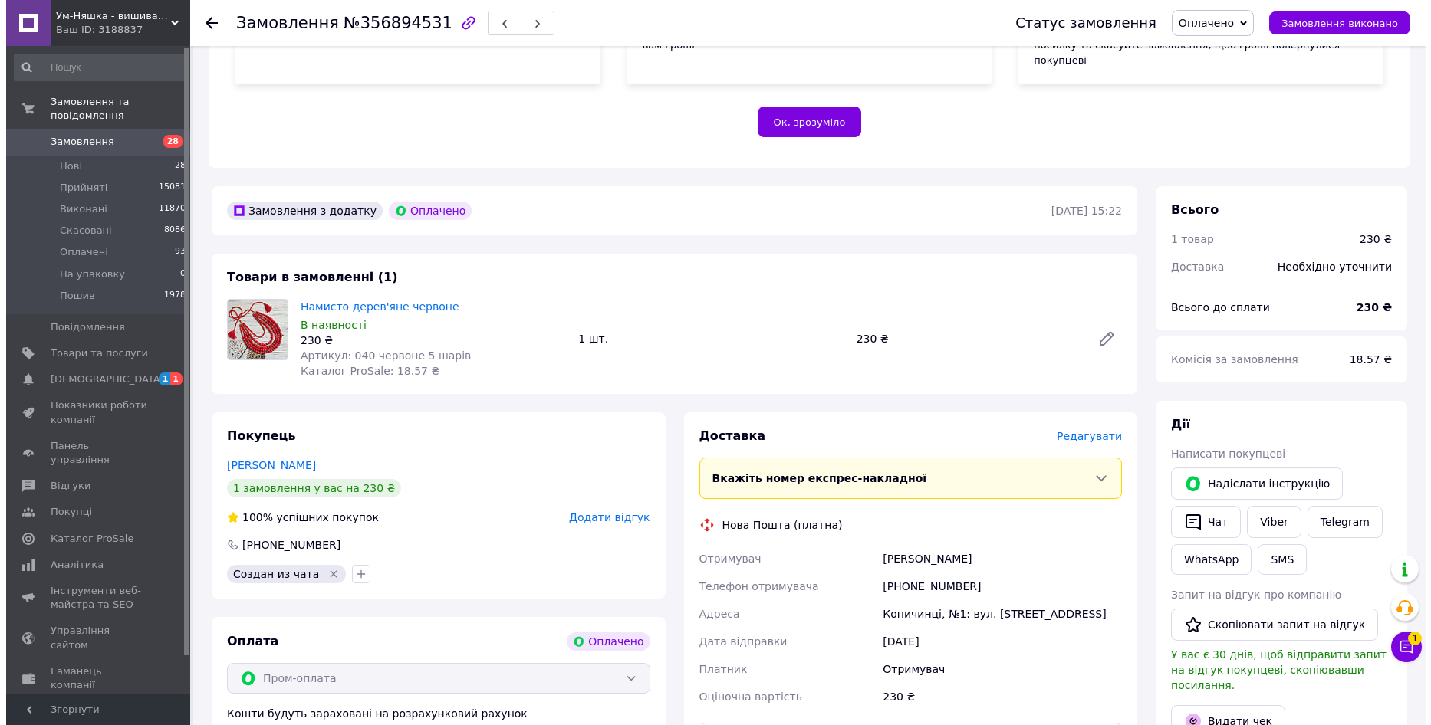
scroll to position [383, 0]
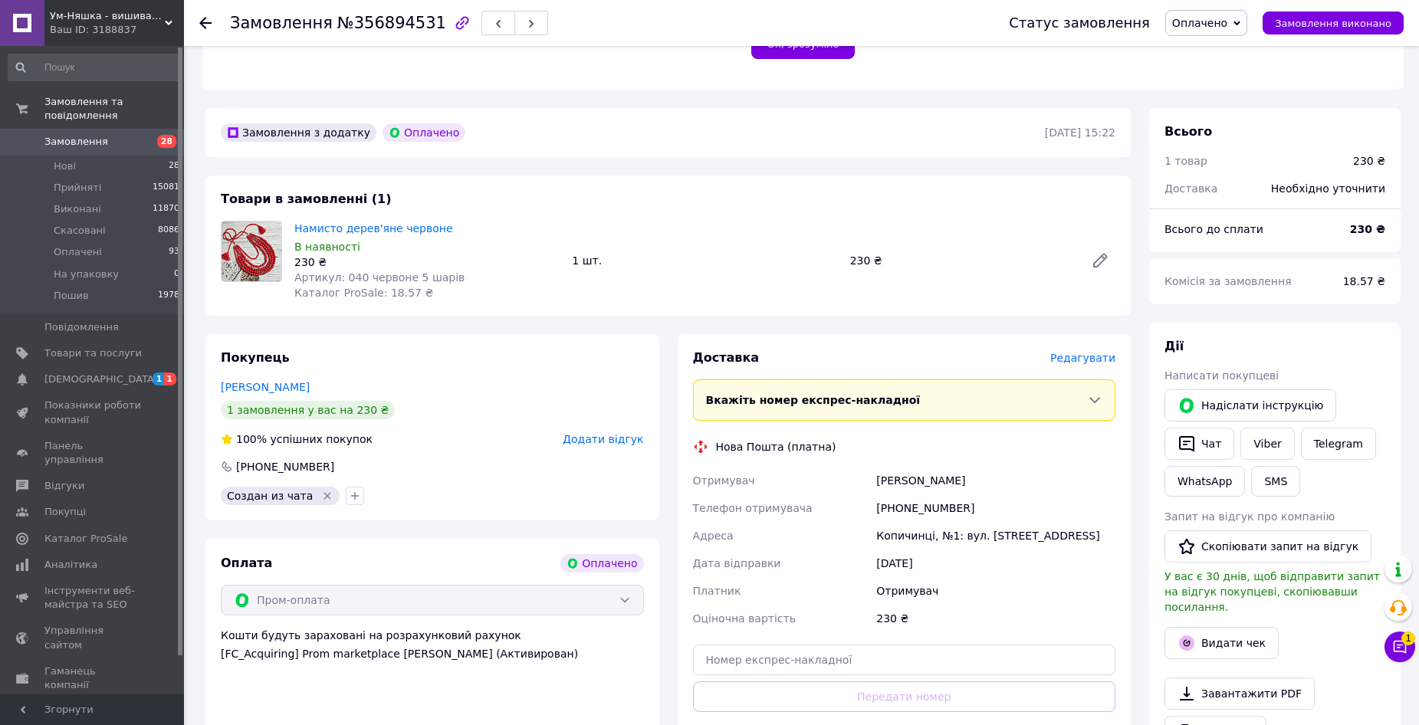
click at [1073, 352] on span "Редагувати" at bounding box center [1082, 358] width 65 height 12
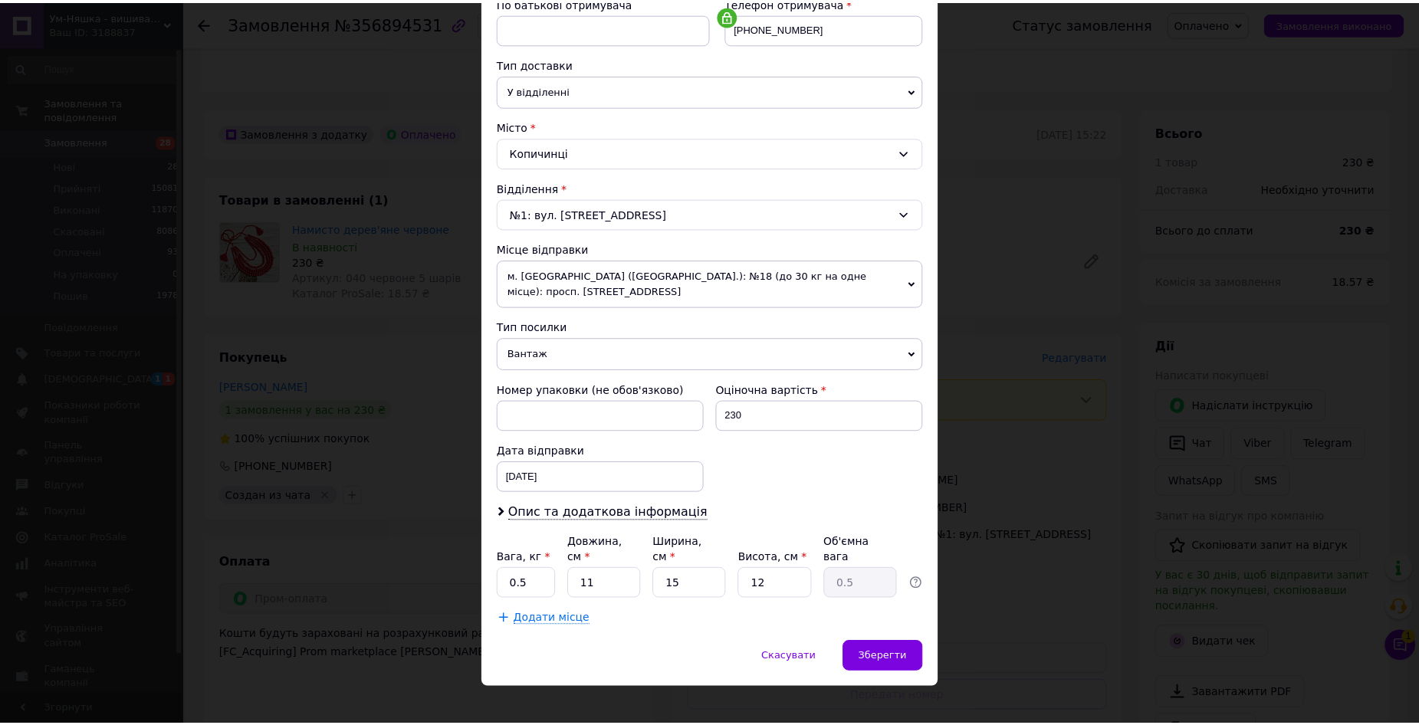
scroll to position [308, 0]
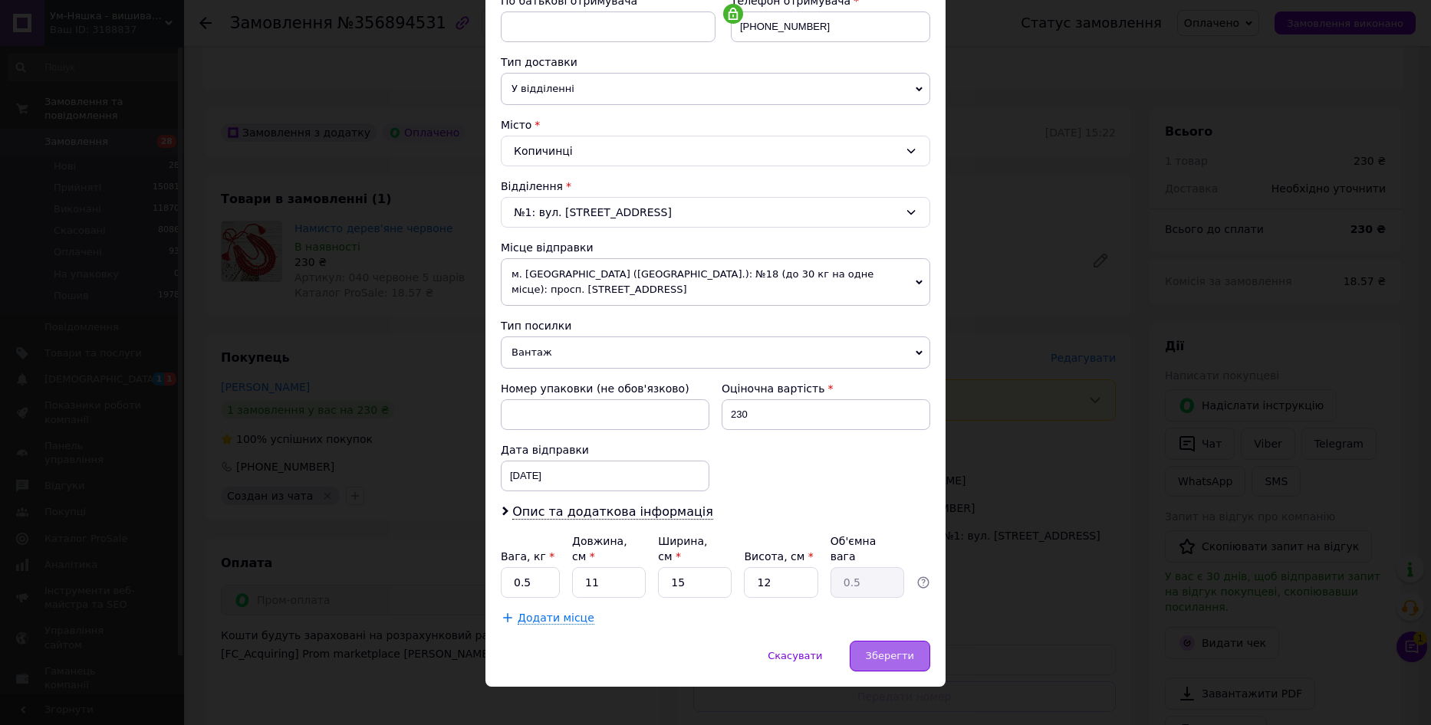
click at [885, 650] on span "Зберегти" at bounding box center [890, 655] width 48 height 11
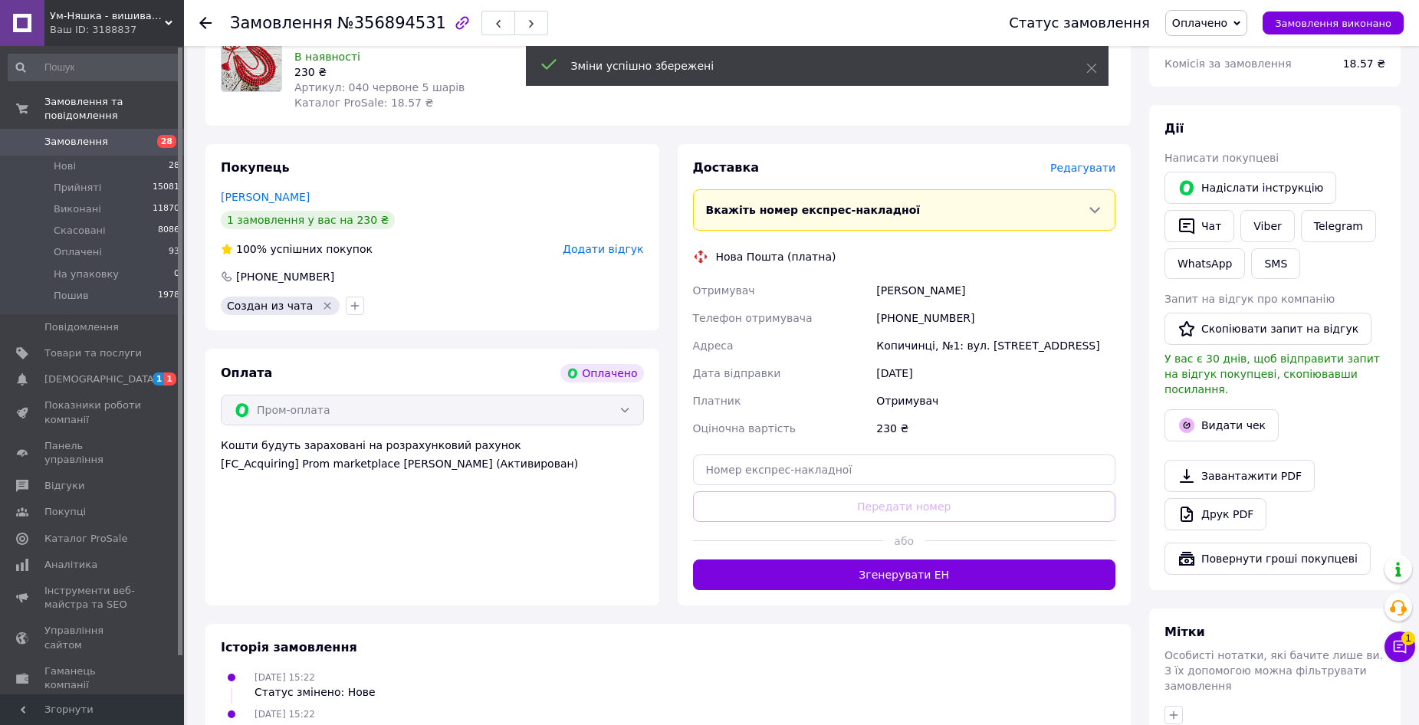
scroll to position [613, 0]
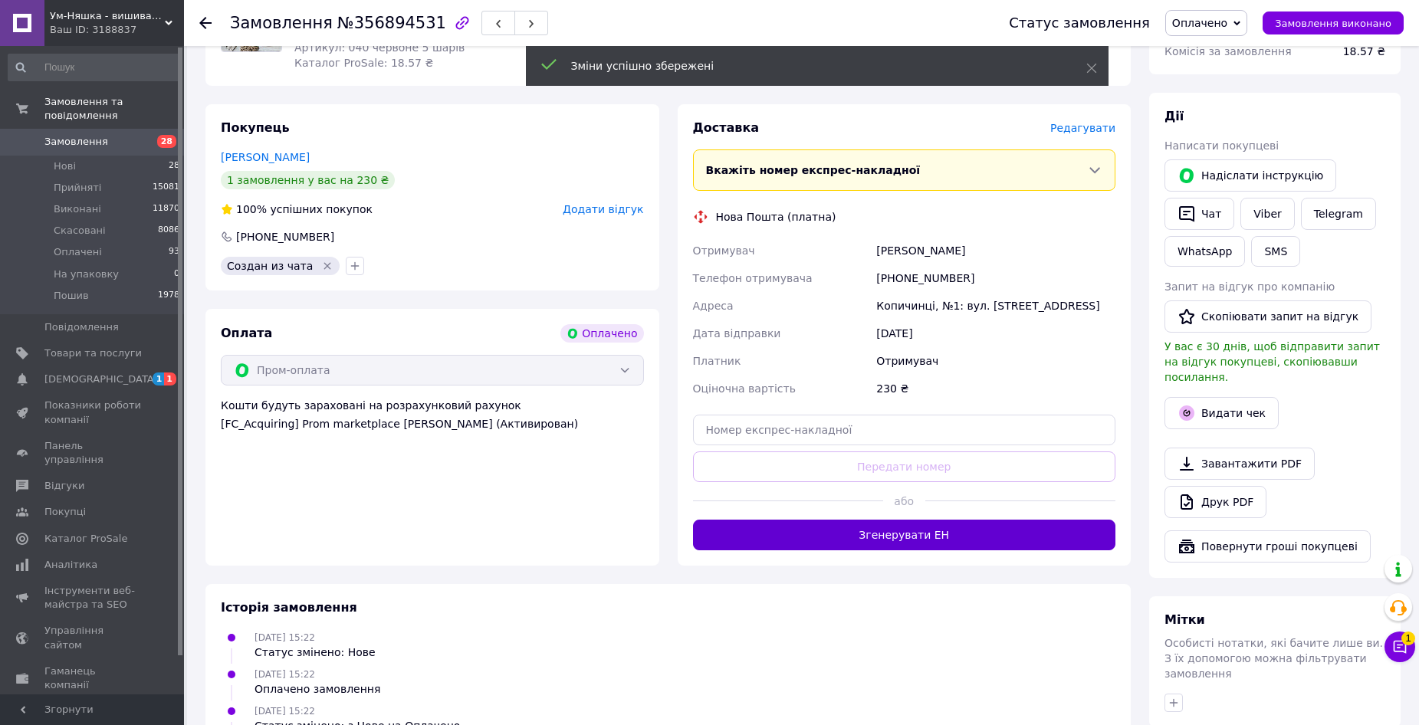
click at [836, 520] on button "Згенерувати ЕН" at bounding box center [904, 535] width 423 height 31
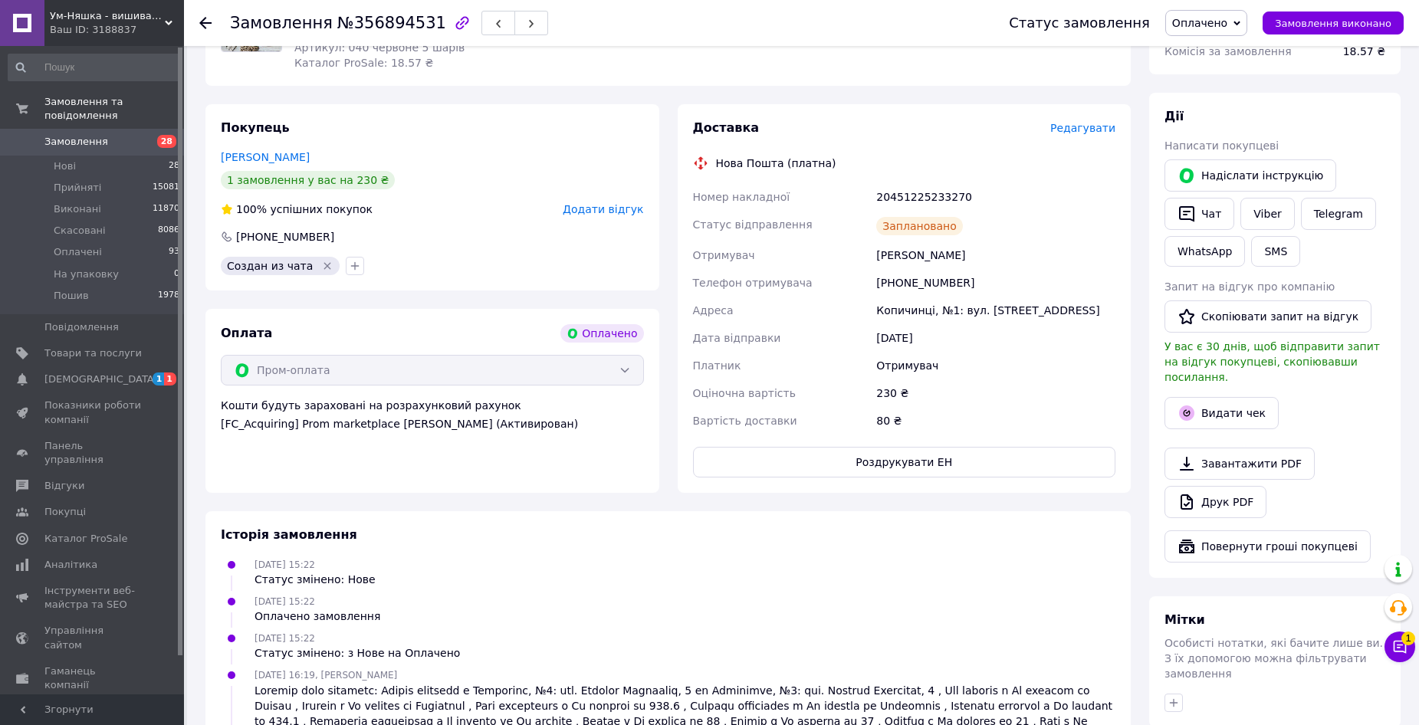
click at [202, 22] on use at bounding box center [205, 23] width 12 height 12
